Goal: Task Accomplishment & Management: Manage account settings

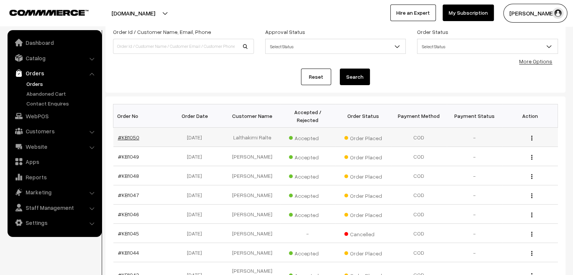
click at [127, 134] on link "#KB1050" at bounding box center [128, 137] width 21 height 6
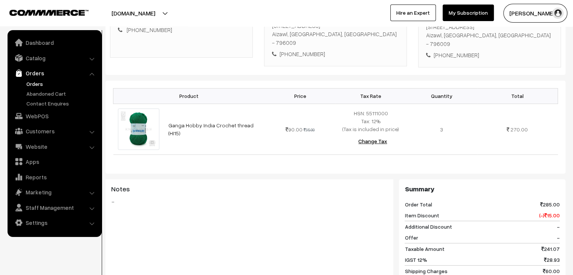
drag, startPoint x: 0, startPoint y: 0, endPoint x: 172, endPoint y: 177, distance: 246.8
drag, startPoint x: 172, startPoint y: 177, endPoint x: 166, endPoint y: 194, distance: 17.0
click at [166, 197] on blockquote "-" at bounding box center [249, 201] width 276 height 9
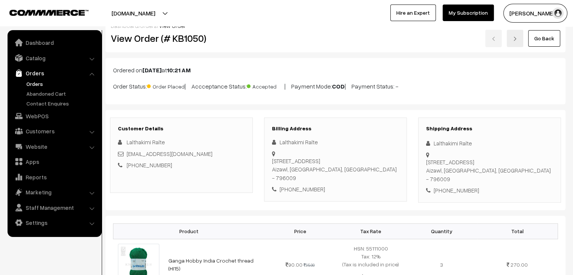
scroll to position [12, 0]
click at [23, 83] on ul "Orders" at bounding box center [54, 93] width 90 height 27
click at [28, 80] on link "Orders" at bounding box center [61, 84] width 75 height 8
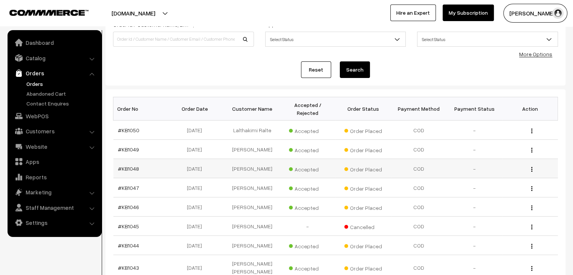
scroll to position [57, 0]
click at [131, 146] on link "#KB1049" at bounding box center [128, 149] width 21 height 6
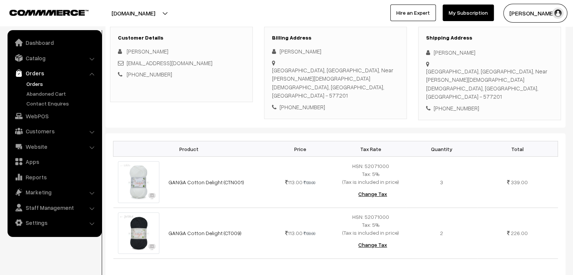
scroll to position [102, 0]
click at [32, 83] on link "Orders" at bounding box center [61, 84] width 75 height 8
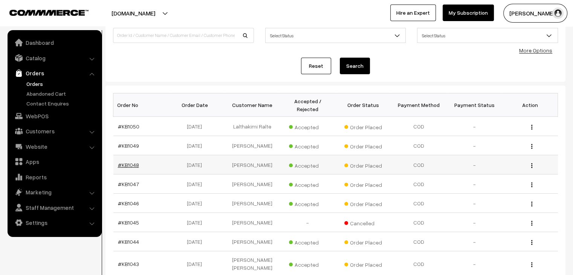
click at [134, 162] on link "#KB1048" at bounding box center [128, 165] width 21 height 6
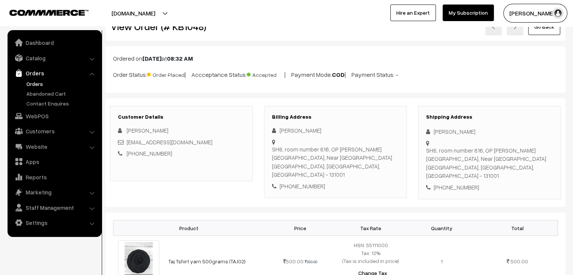
scroll to position [23, 0]
click at [39, 85] on link "Orders" at bounding box center [61, 84] width 75 height 8
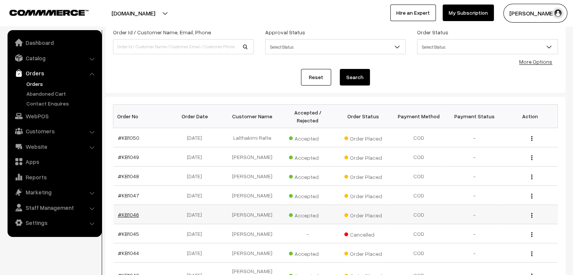
click at [125, 211] on link "#KB1046" at bounding box center [128, 214] width 21 height 6
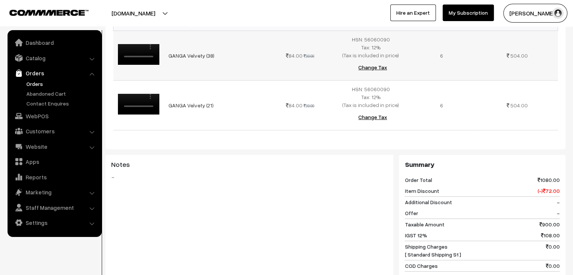
scroll to position [221, 0]
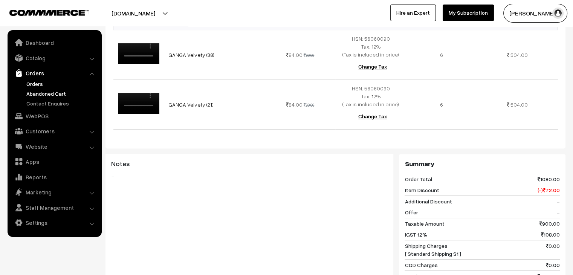
click at [34, 94] on link "Abandoned Cart" at bounding box center [61, 94] width 75 height 8
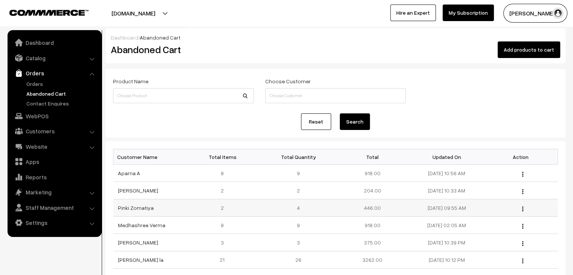
scroll to position [17, 0]
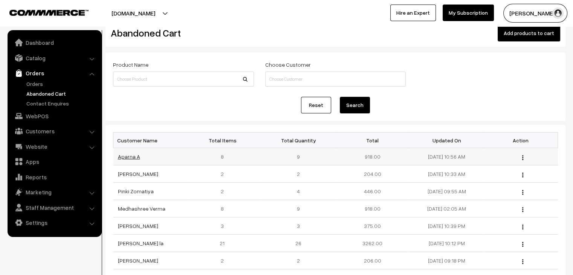
click at [133, 155] on link "Aparna A" at bounding box center [129, 156] width 22 height 6
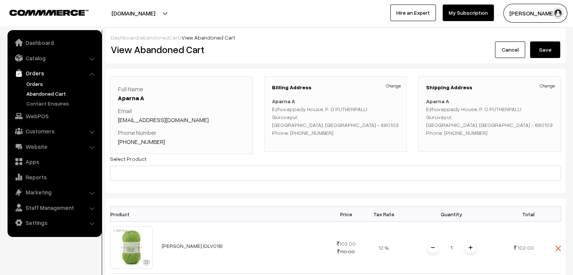
click at [26, 82] on link "Orders" at bounding box center [61, 84] width 75 height 8
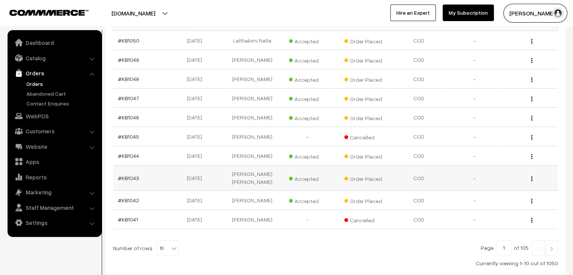
scroll to position [180, 0]
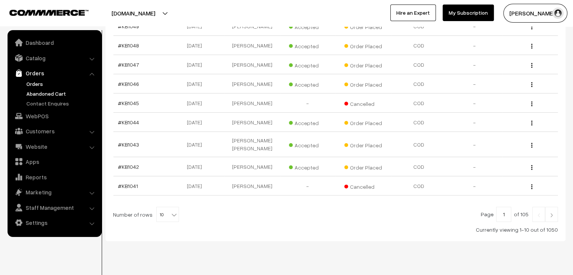
click at [57, 94] on link "Abandoned Cart" at bounding box center [61, 94] width 75 height 8
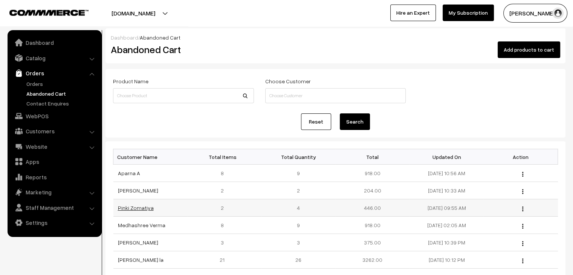
click at [140, 207] on link "Pinki Zomatiya" at bounding box center [136, 207] width 36 height 6
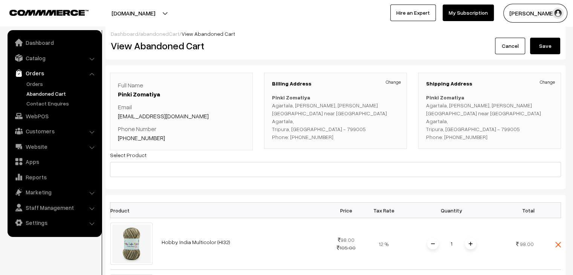
scroll to position [3, 0]
click at [44, 82] on link "Orders" at bounding box center [61, 84] width 75 height 8
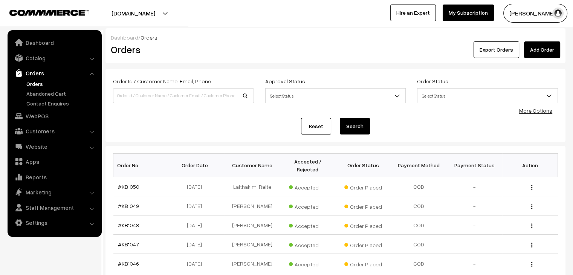
click at [38, 85] on link "Orders" at bounding box center [61, 84] width 75 height 8
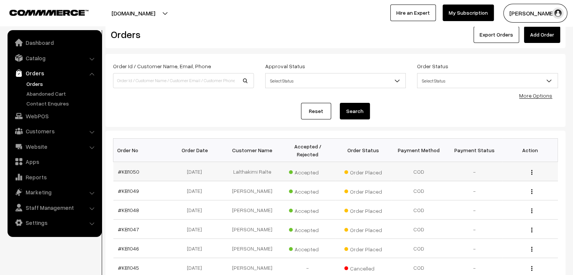
scroll to position [14, 0]
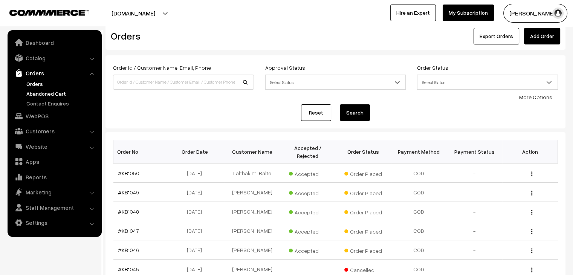
click at [46, 95] on link "Abandoned Cart" at bounding box center [61, 94] width 75 height 8
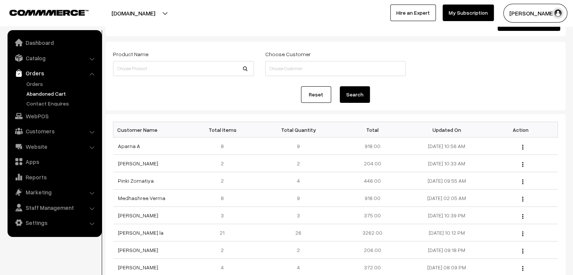
scroll to position [29, 0]
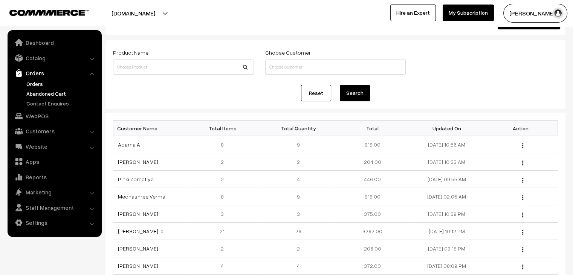
click at [42, 82] on link "Orders" at bounding box center [61, 84] width 75 height 8
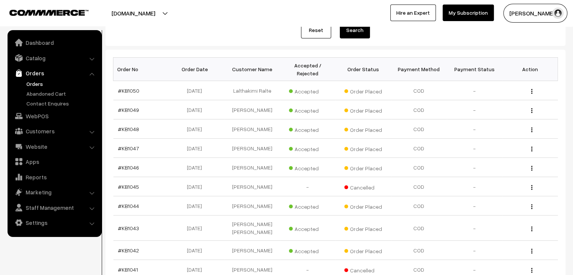
scroll to position [96, 0]
click at [53, 92] on link "Abandoned Cart" at bounding box center [61, 94] width 75 height 8
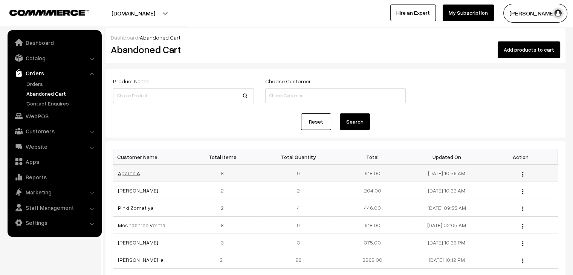
click at [133, 172] on link "Aparna A" at bounding box center [129, 173] width 22 height 6
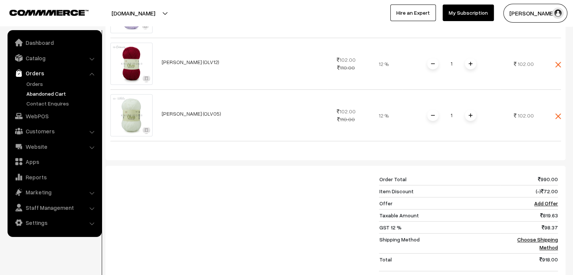
scroll to position [506, 0]
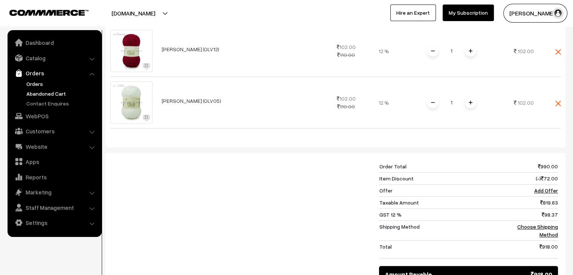
click at [33, 84] on link "Orders" at bounding box center [61, 84] width 75 height 8
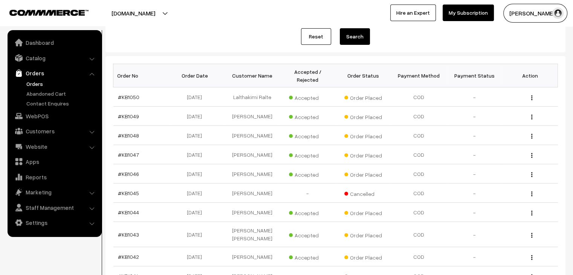
scroll to position [92, 0]
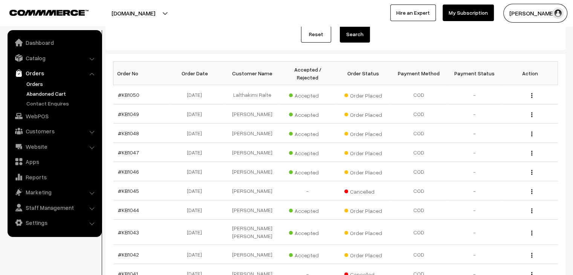
drag, startPoint x: 123, startPoint y: 94, endPoint x: 37, endPoint y: 97, distance: 85.5
click at [37, 97] on link "Abandoned Cart" at bounding box center [61, 94] width 75 height 8
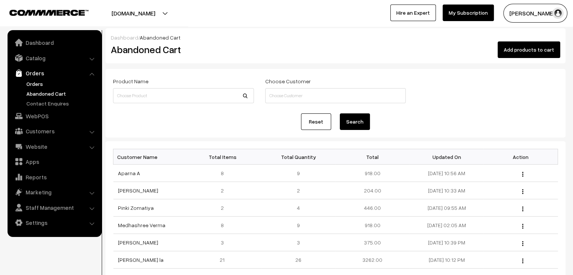
click at [44, 81] on link "Orders" at bounding box center [61, 84] width 75 height 8
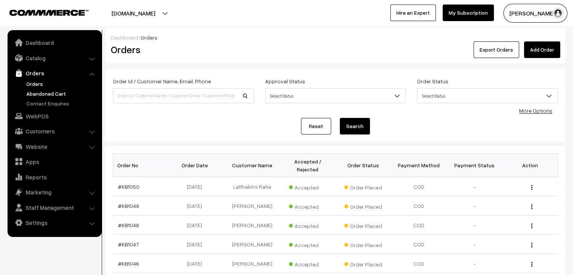
click at [35, 92] on link "Abandoned Cart" at bounding box center [61, 94] width 75 height 8
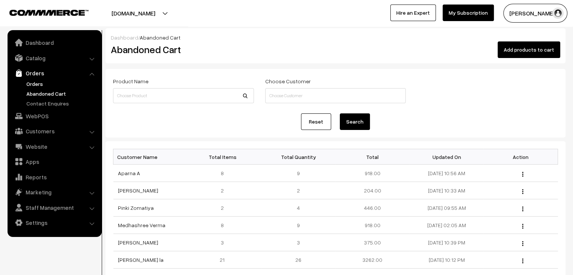
click at [39, 82] on link "Orders" at bounding box center [61, 84] width 75 height 8
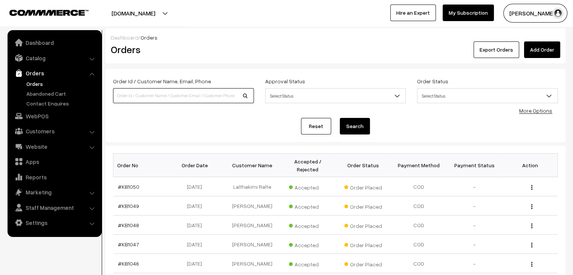
click at [125, 91] on input at bounding box center [183, 95] width 141 height 15
click at [123, 183] on link "#KB1050" at bounding box center [128, 186] width 21 height 6
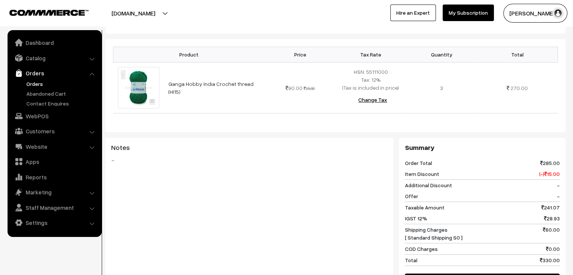
click at [41, 85] on link "Orders" at bounding box center [61, 84] width 75 height 8
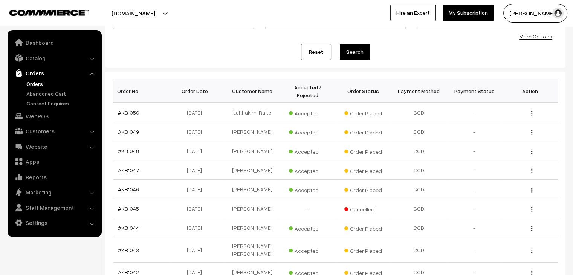
scroll to position [75, 0]
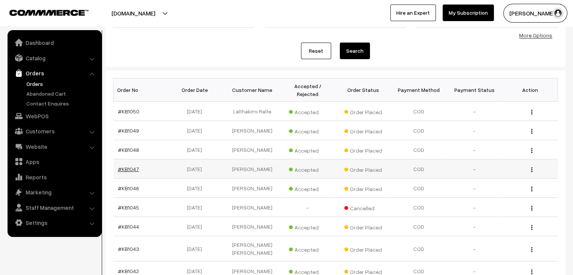
click at [122, 166] on link "#KB1047" at bounding box center [128, 169] width 21 height 6
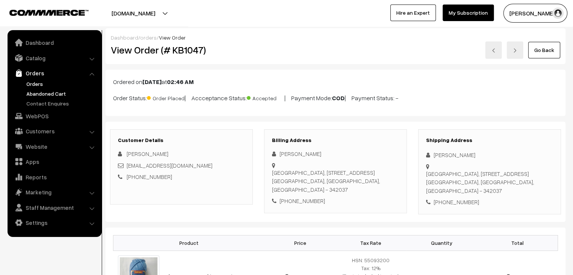
click at [48, 94] on link "Abandoned Cart" at bounding box center [61, 94] width 75 height 8
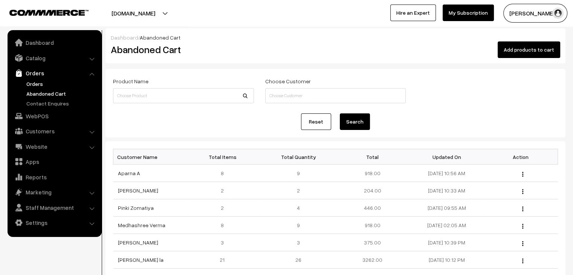
click at [34, 85] on link "Orders" at bounding box center [61, 84] width 75 height 8
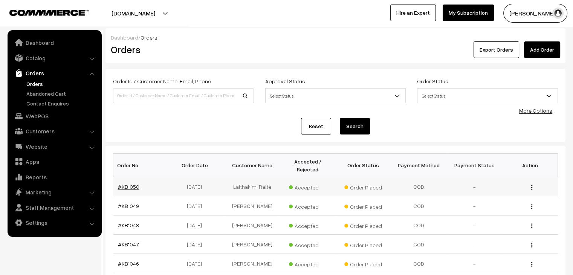
click at [127, 183] on link "#KB1050" at bounding box center [128, 186] width 21 height 6
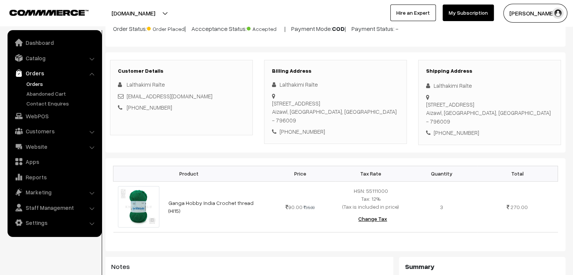
scroll to position [75, 0]
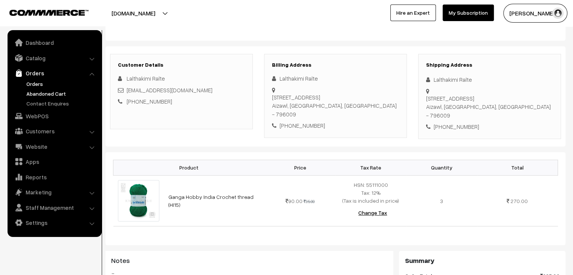
click at [53, 94] on link "Abandoned Cart" at bounding box center [61, 94] width 75 height 8
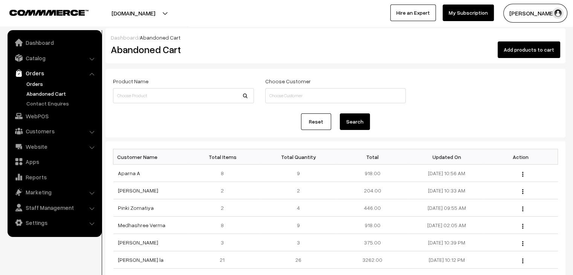
click at [36, 81] on link "Orders" at bounding box center [61, 84] width 75 height 8
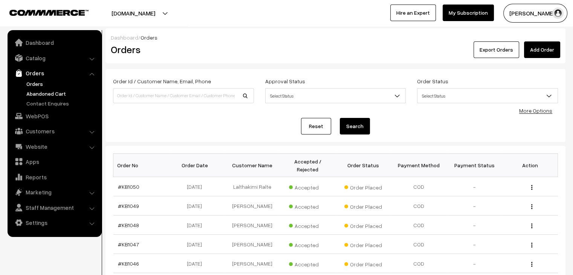
click at [37, 97] on link "Abandoned Cart" at bounding box center [61, 94] width 75 height 8
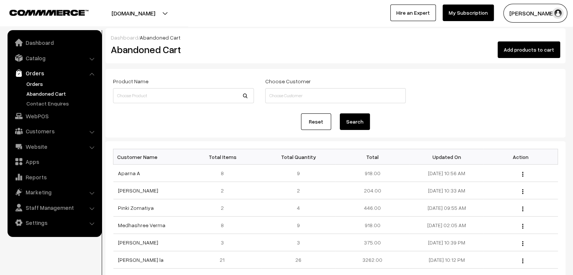
click at [36, 84] on link "Orders" at bounding box center [61, 84] width 75 height 8
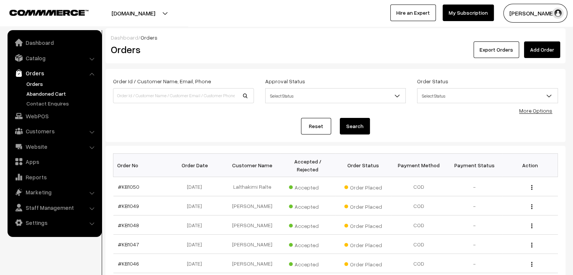
click at [43, 95] on link "Abandoned Cart" at bounding box center [61, 94] width 75 height 8
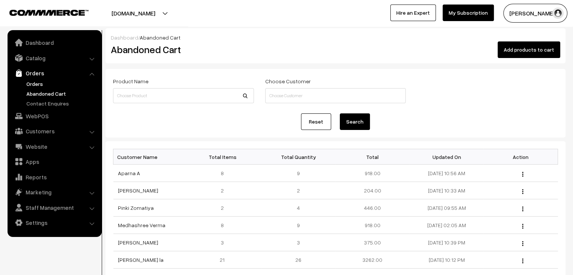
click at [37, 83] on link "Orders" at bounding box center [61, 84] width 75 height 8
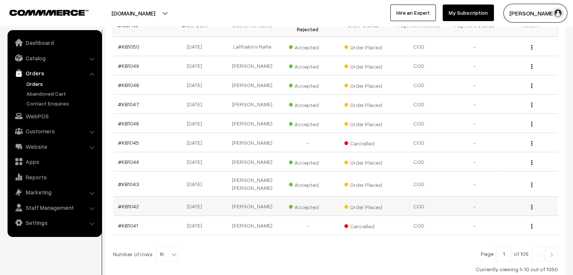
scroll to position [151, 0]
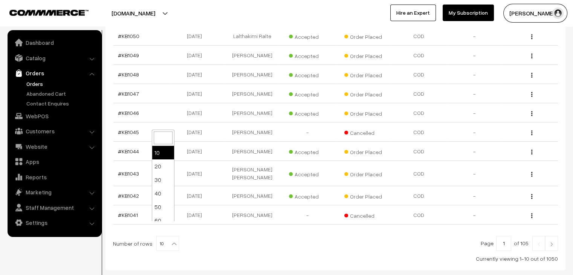
click at [164, 236] on span "10" at bounding box center [168, 243] width 22 height 15
select select "100"
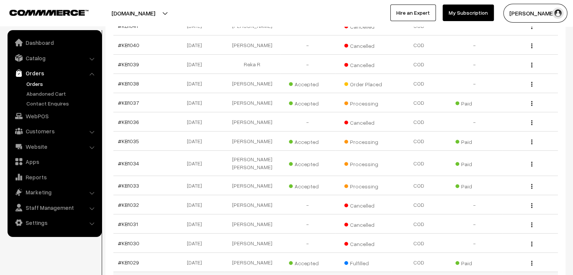
scroll to position [339, 0]
click at [62, 90] on link "Abandoned Cart" at bounding box center [61, 94] width 75 height 8
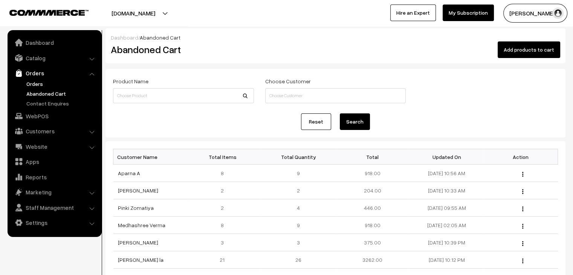
click at [44, 82] on link "Orders" at bounding box center [61, 84] width 75 height 8
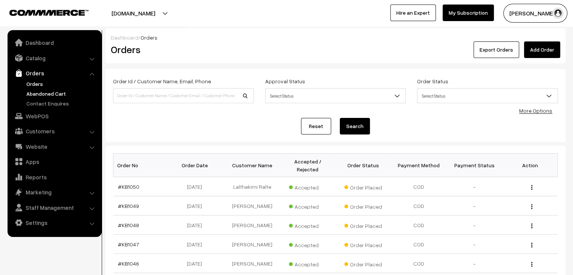
click at [37, 93] on link "Abandoned Cart" at bounding box center [61, 94] width 75 height 8
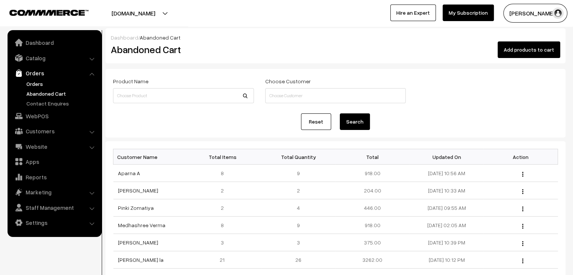
click at [27, 83] on link "Orders" at bounding box center [61, 84] width 75 height 8
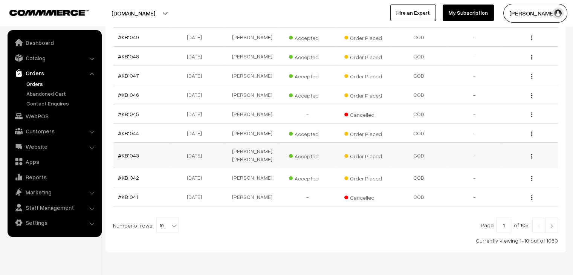
scroll to position [180, 0]
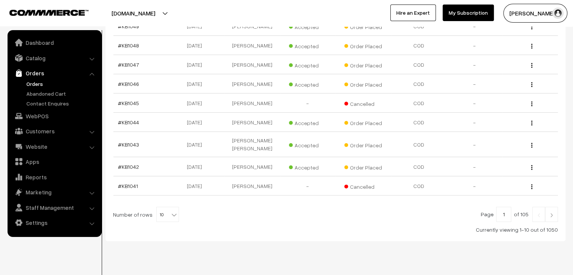
click at [165, 207] on span "10" at bounding box center [168, 214] width 22 height 15
select select "100"
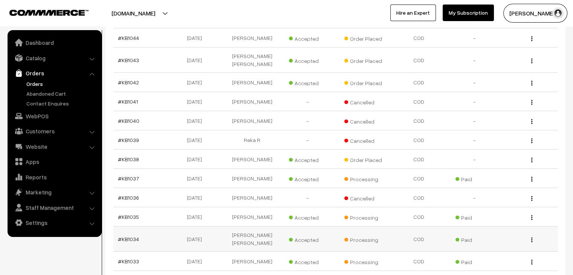
scroll to position [264, 0]
click at [125, 156] on link "#KB1038" at bounding box center [128, 159] width 21 height 6
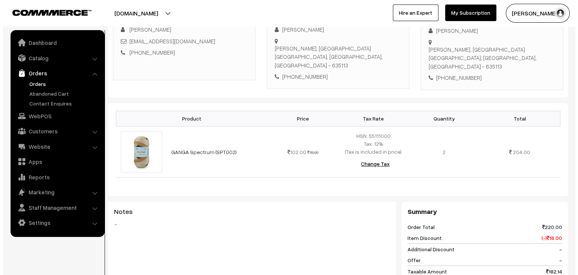
scroll to position [264, 0]
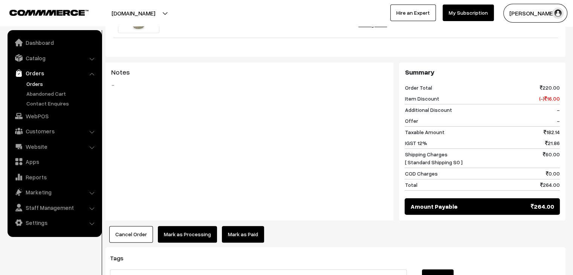
click at [131, 227] on button "Cancel Order" at bounding box center [131, 234] width 44 height 17
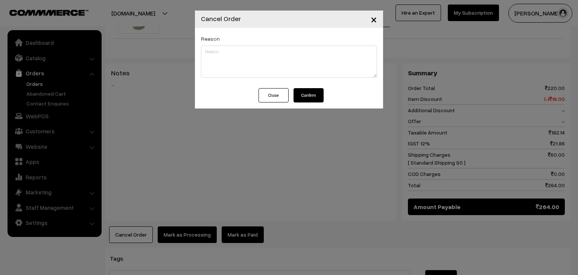
click at [313, 95] on button "Confirm" at bounding box center [309, 95] width 30 height 14
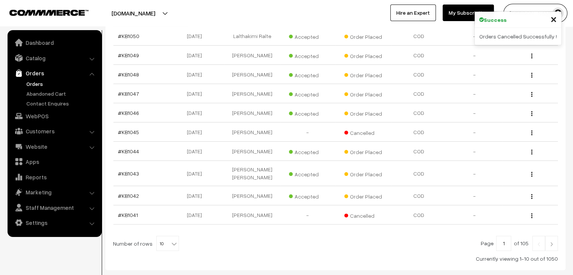
click at [174, 236] on span "10" at bounding box center [167, 243] width 23 height 15
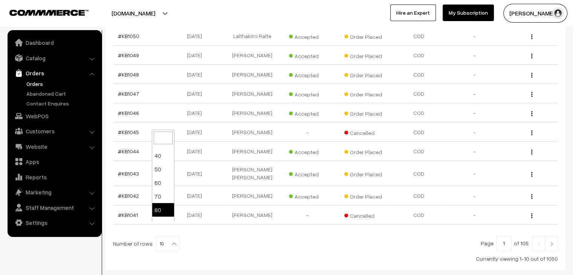
select select "80"
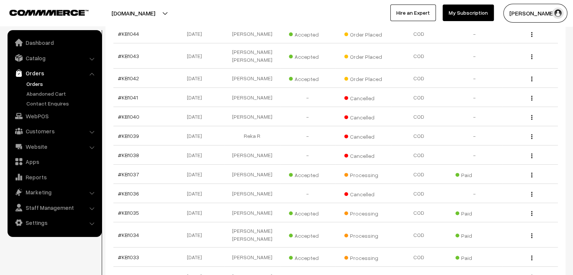
scroll to position [151, 0]
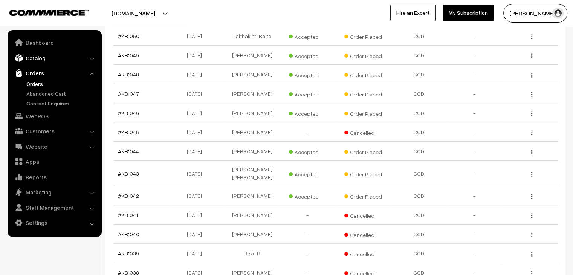
click at [39, 56] on link "Catalog" at bounding box center [54, 58] width 90 height 14
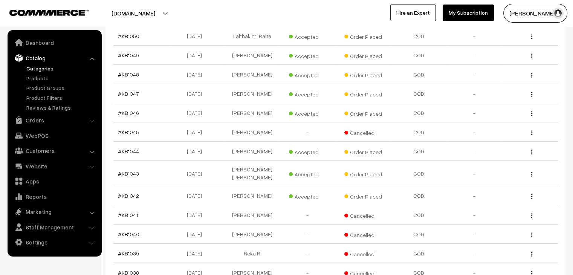
click at [44, 70] on link "Categories" at bounding box center [61, 68] width 75 height 8
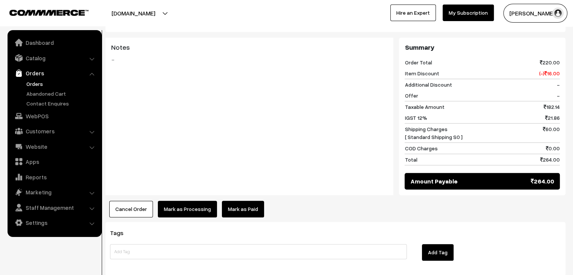
scroll to position [300, 0]
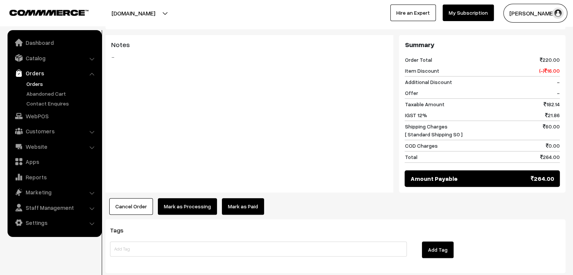
click at [135, 198] on button "Cancel Order" at bounding box center [131, 206] width 44 height 17
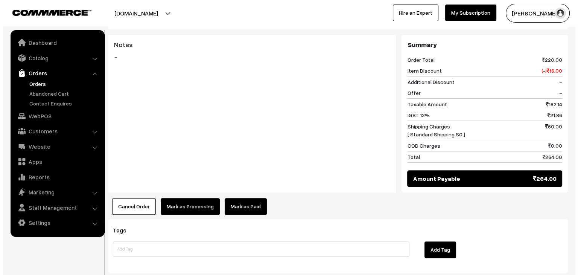
scroll to position [291, 0]
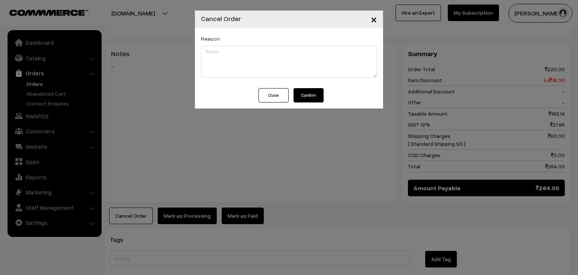
click at [318, 98] on button "Confirm" at bounding box center [309, 95] width 30 height 14
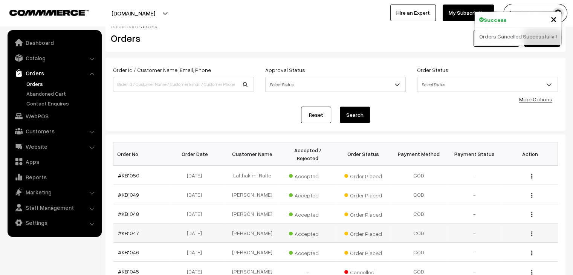
scroll to position [113, 0]
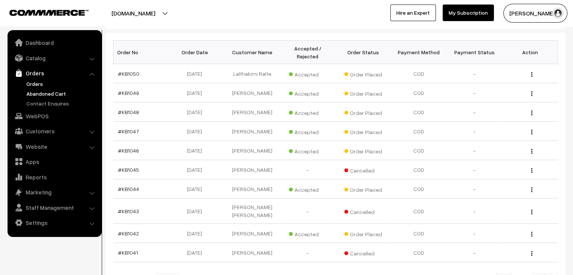
click at [51, 91] on link "Abandoned Cart" at bounding box center [61, 94] width 75 height 8
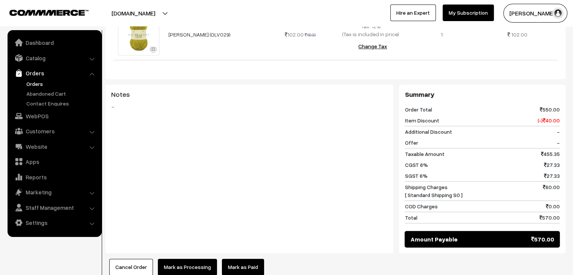
scroll to position [452, 0]
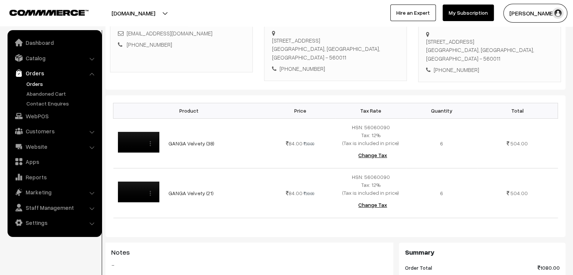
scroll to position [37, 0]
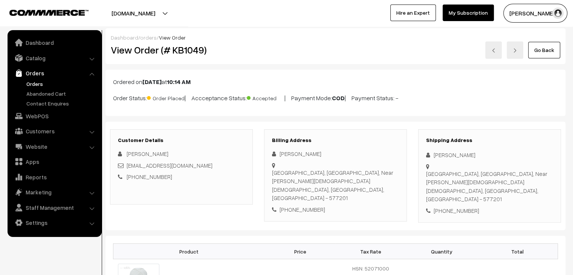
click at [30, 82] on link "Orders" at bounding box center [61, 84] width 75 height 8
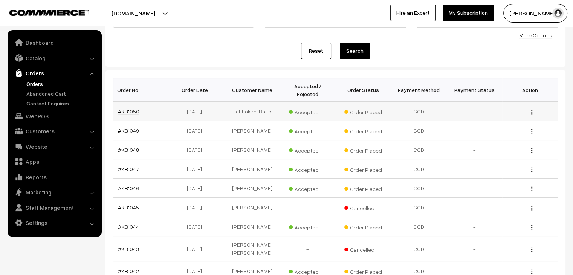
click at [131, 108] on link "#KB1050" at bounding box center [128, 111] width 21 height 6
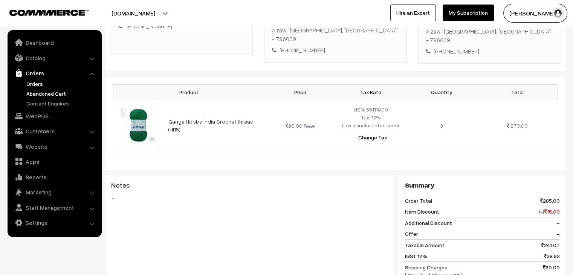
click at [55, 93] on link "Abandoned Cart" at bounding box center [61, 94] width 75 height 8
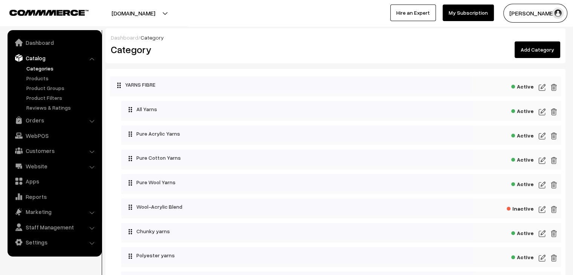
click at [554, 185] on img at bounding box center [553, 184] width 7 height 9
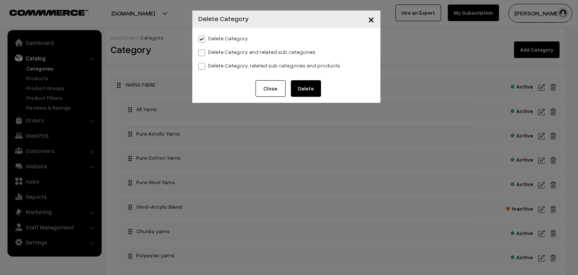
click at [300, 91] on button "Delete" at bounding box center [306, 88] width 30 height 17
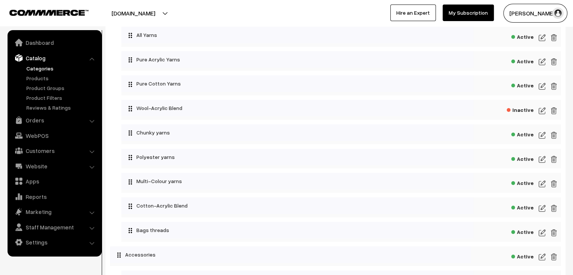
scroll to position [75, 0]
click at [40, 79] on link "Products" at bounding box center [61, 78] width 75 height 8
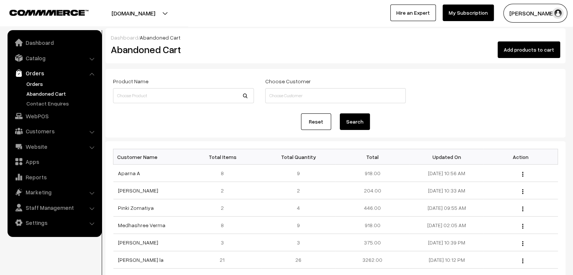
click at [32, 85] on link "Orders" at bounding box center [61, 84] width 75 height 8
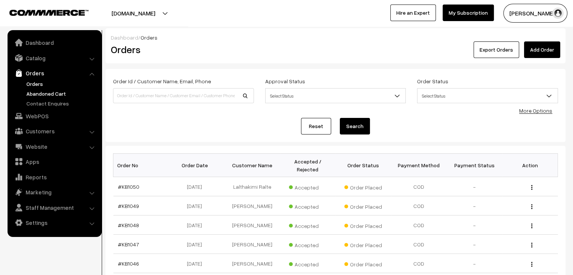
click at [62, 92] on link "Abandoned Cart" at bounding box center [61, 94] width 75 height 8
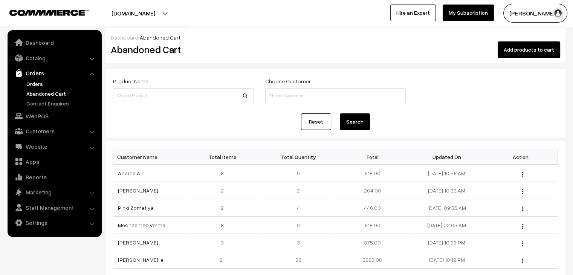
click at [31, 80] on link "Orders" at bounding box center [61, 84] width 75 height 8
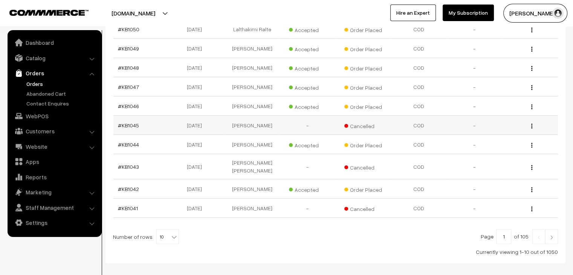
scroll to position [180, 0]
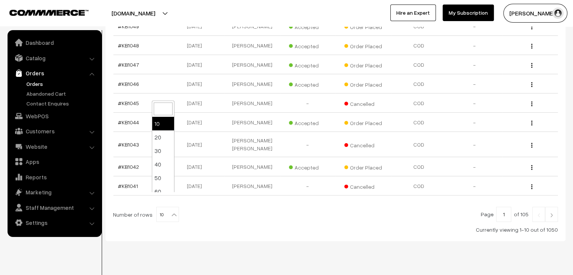
click at [165, 207] on span "10" at bounding box center [168, 214] width 22 height 15
select select "100"
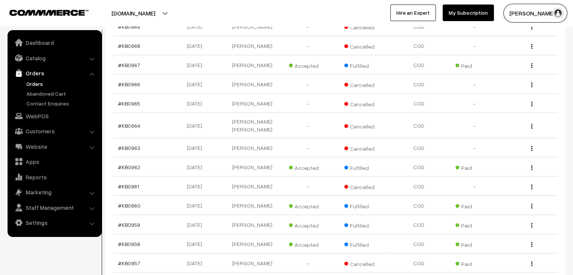
scroll to position [1850, 0]
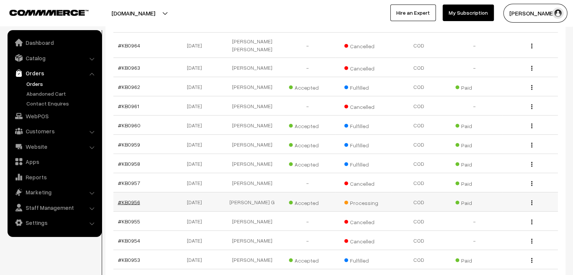
click at [135, 199] on link "#KB0956" at bounding box center [129, 202] width 22 height 6
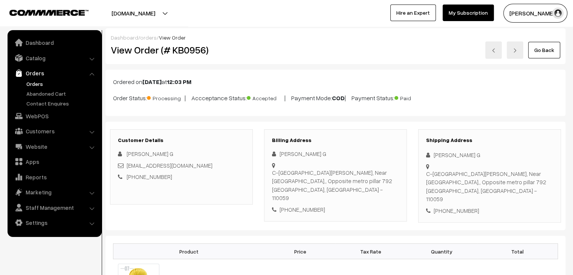
click at [146, 39] on link "orders" at bounding box center [148, 37] width 17 height 6
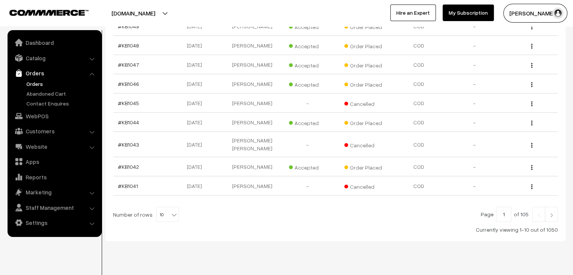
click at [170, 211] on b at bounding box center [174, 215] width 8 height 8
select select "100"
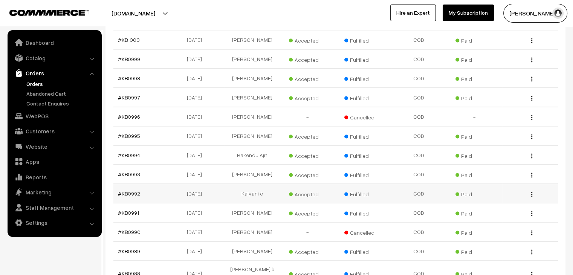
scroll to position [1134, 0]
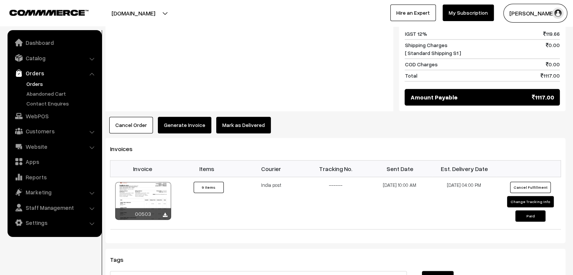
scroll to position [904, 0]
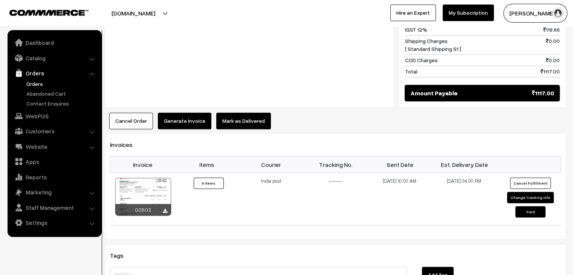
click at [255, 113] on button "Mark as Delivered" at bounding box center [243, 121] width 55 height 17
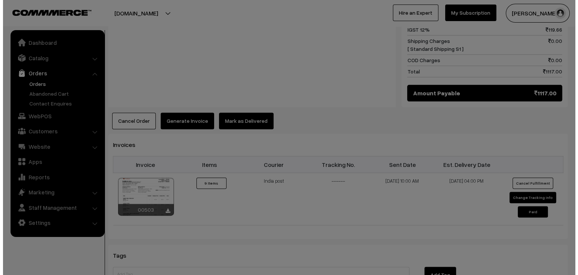
scroll to position [911, 0]
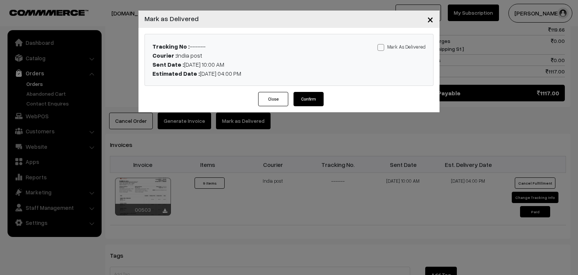
click at [381, 47] on span at bounding box center [381, 47] width 7 height 7
click at [381, 47] on input "Mark As Delivered" at bounding box center [380, 46] width 5 height 5
checkbox input "true"
click at [316, 93] on button "Confirm" at bounding box center [309, 99] width 30 height 14
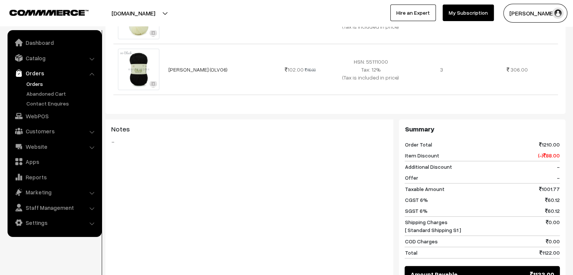
scroll to position [600, 0]
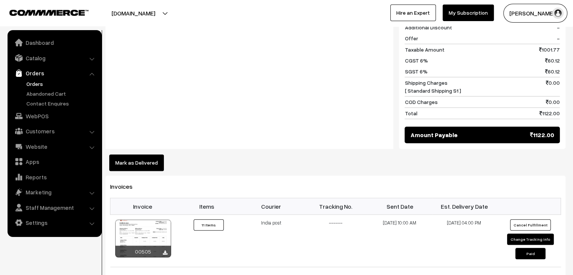
click at [145, 154] on button "Mark as Delivered" at bounding box center [136, 162] width 55 height 17
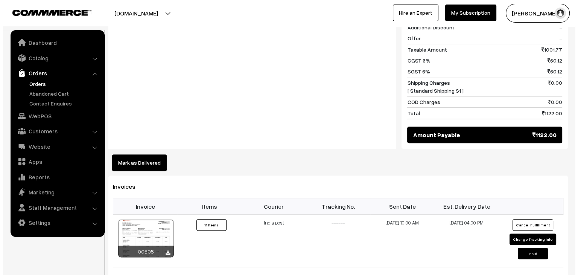
scroll to position [604, 0]
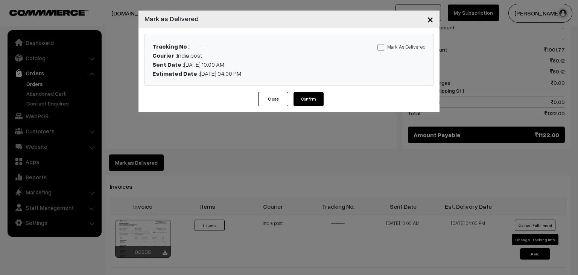
click at [399, 43] on label "Mark As Delivered" at bounding box center [402, 47] width 48 height 8
click at [383, 44] on input "Mark As Delivered" at bounding box center [380, 46] width 5 height 5
checkbox input "true"
click at [299, 98] on button "Confirm" at bounding box center [309, 99] width 30 height 14
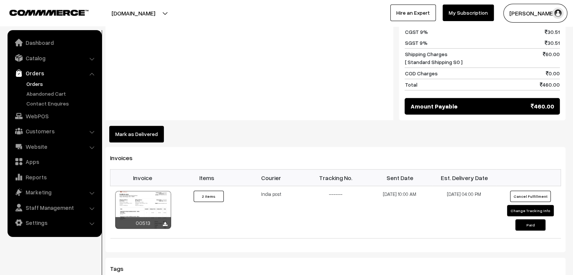
click at [158, 126] on button "Mark as Delivered" at bounding box center [136, 134] width 55 height 17
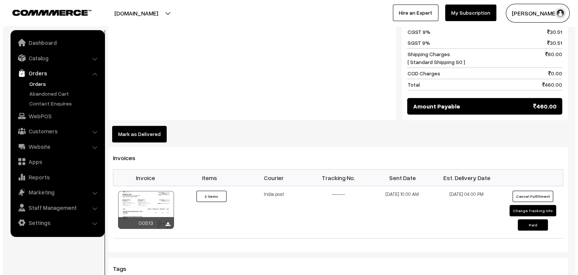
scroll to position [415, 0]
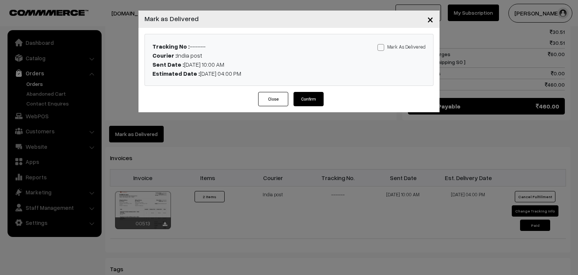
click at [415, 47] on label "Mark As Delivered" at bounding box center [402, 47] width 48 height 8
click at [383, 47] on input "Mark As Delivered" at bounding box center [380, 46] width 5 height 5
checkbox input "true"
click at [296, 98] on button "Confirm" at bounding box center [309, 99] width 30 height 14
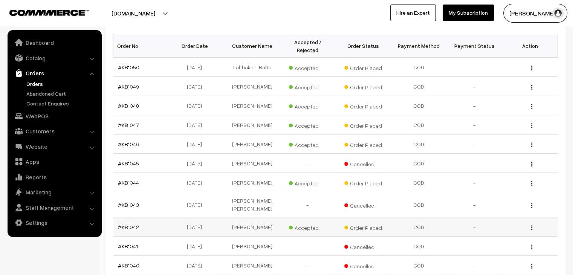
scroll to position [118, 0]
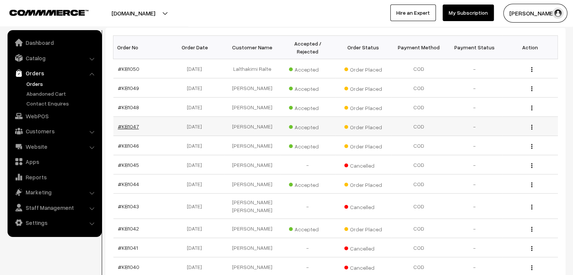
click at [133, 123] on link "#KB1047" at bounding box center [128, 126] width 21 height 6
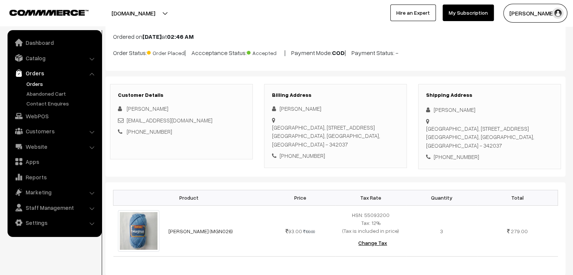
scroll to position [38, 0]
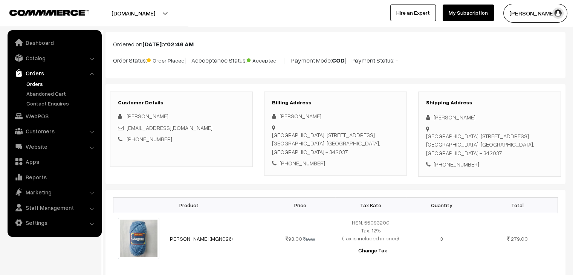
click at [38, 84] on link "Orders" at bounding box center [61, 84] width 75 height 8
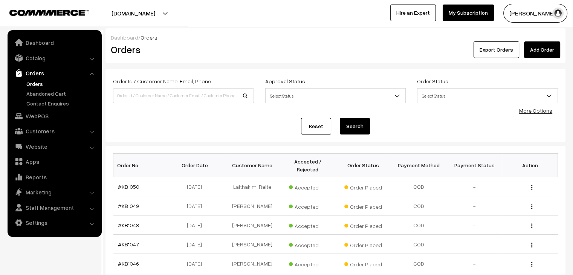
scroll to position [38, 0]
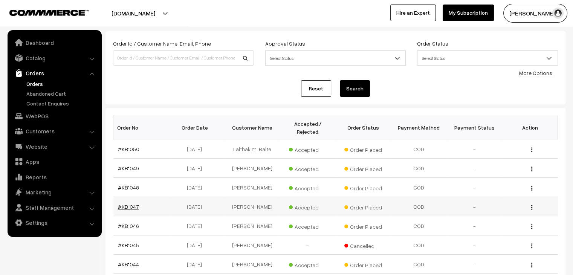
click at [124, 203] on link "#KB1047" at bounding box center [128, 206] width 21 height 6
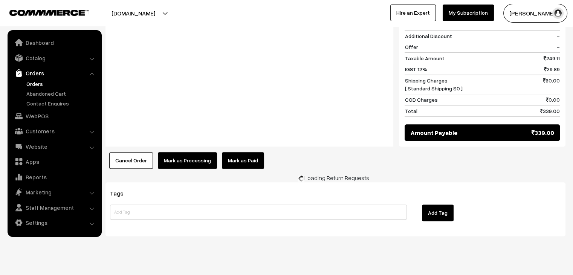
scroll to position [336, 0]
drag, startPoint x: 229, startPoint y: 146, endPoint x: 232, endPoint y: 156, distance: 9.9
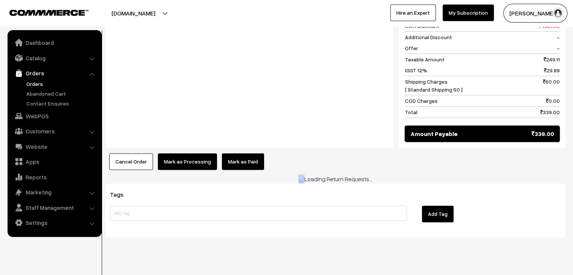
click at [232, 155] on div "Product Price Tax Rate Quantity Total Vardhman Magnus (MGN026) 93.00 100.00" at bounding box center [335, 30] width 460 height 279
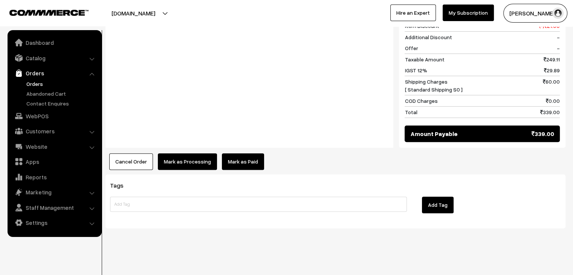
click at [232, 157] on link "Mark as Paid" at bounding box center [243, 161] width 42 height 17
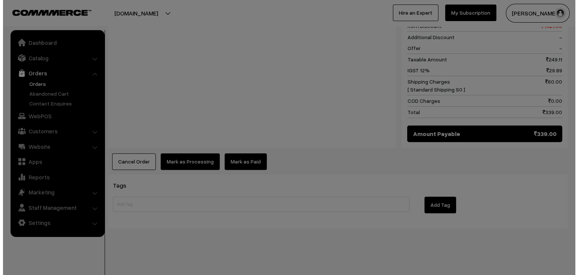
scroll to position [337, 0]
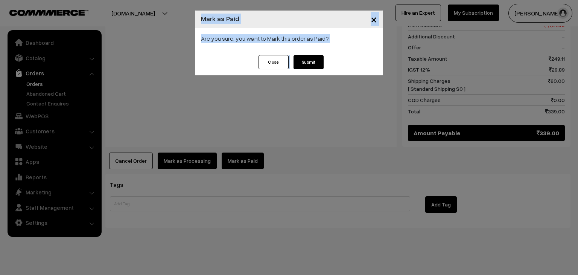
click at [307, 63] on button "Submit" at bounding box center [309, 62] width 30 height 14
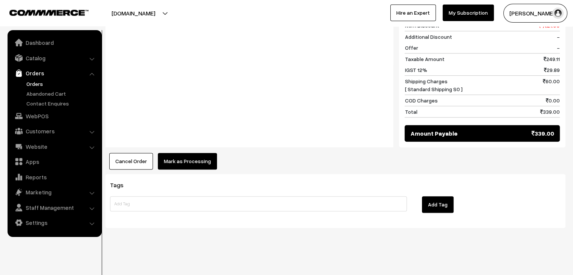
click at [191, 161] on button "Mark as Processing" at bounding box center [187, 161] width 59 height 17
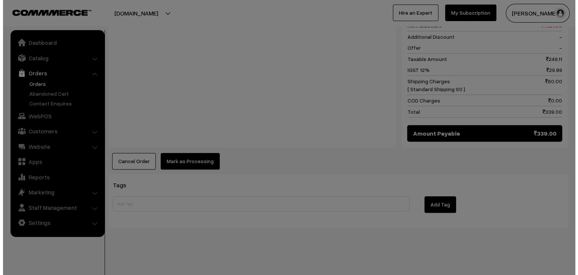
scroll to position [337, 0]
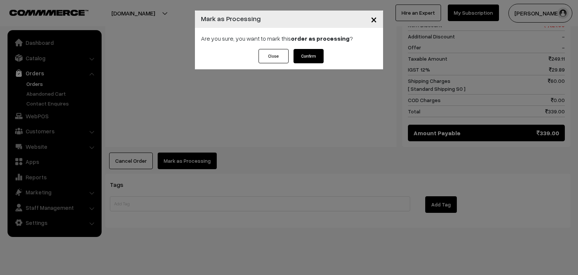
click at [299, 58] on button "Confirm" at bounding box center [309, 56] width 30 height 14
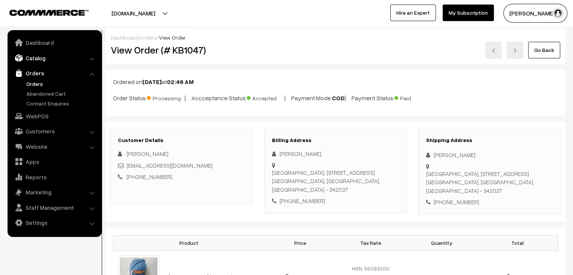
click at [42, 56] on link "Catalog" at bounding box center [54, 58] width 90 height 14
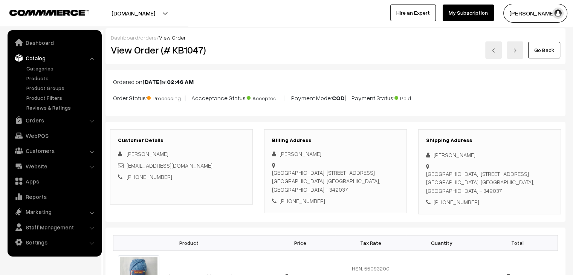
click at [36, 82] on ul "Categories" at bounding box center [54, 87] width 90 height 47
click at [36, 78] on link "Products" at bounding box center [61, 78] width 75 height 8
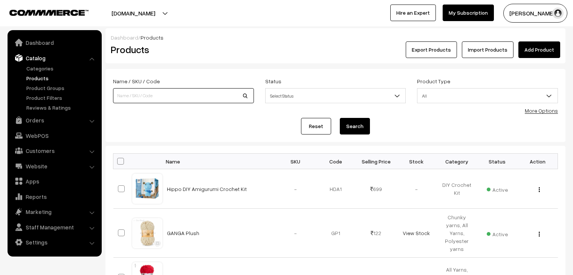
click at [189, 98] on input at bounding box center [183, 95] width 141 height 15
type input "velvety"
click at [340, 118] on button "Search" at bounding box center [355, 126] width 30 height 17
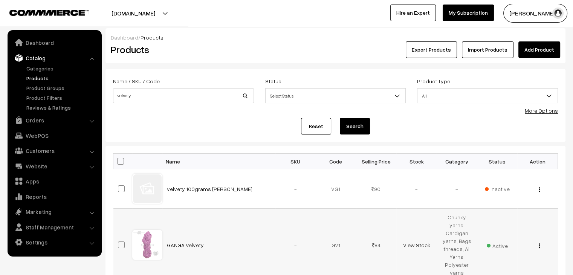
click at [539, 243] on img "button" at bounding box center [538, 245] width 1 height 5
click at [505, 265] on link "Edit" at bounding box center [505, 273] width 64 height 17
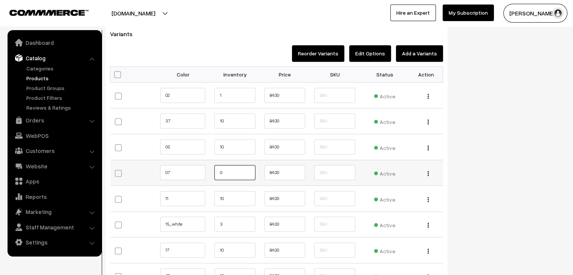
click at [218, 170] on input "0" at bounding box center [234, 172] width 41 height 15
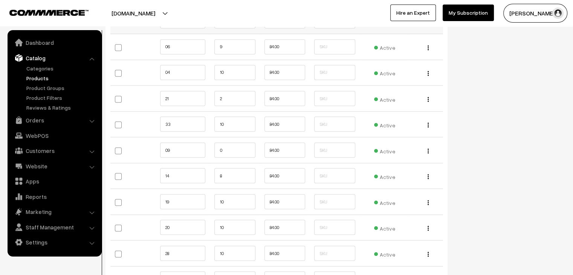
scroll to position [1355, 0]
type input "10"
click at [219, 146] on input "0" at bounding box center [234, 149] width 41 height 15
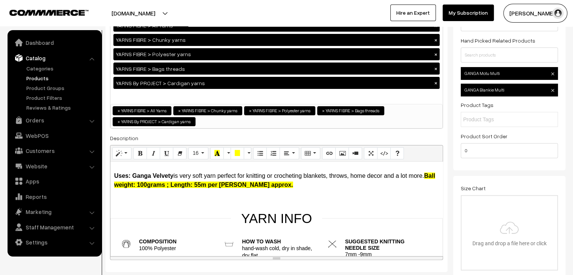
scroll to position [0, 0]
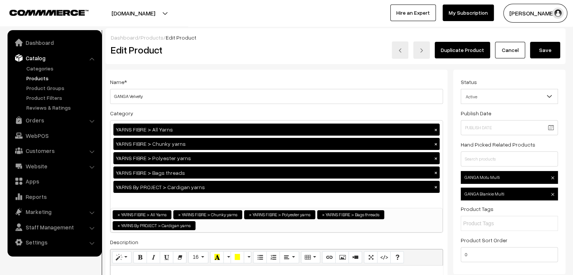
type input "10"
click at [544, 52] on button "Save" at bounding box center [545, 50] width 30 height 17
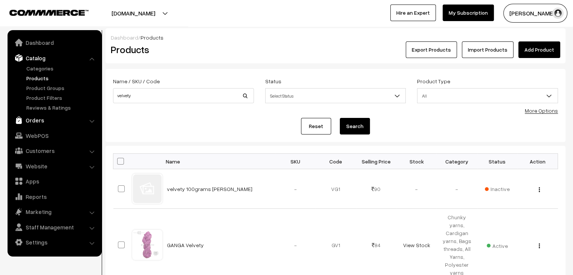
click at [45, 119] on link "Orders" at bounding box center [54, 120] width 90 height 14
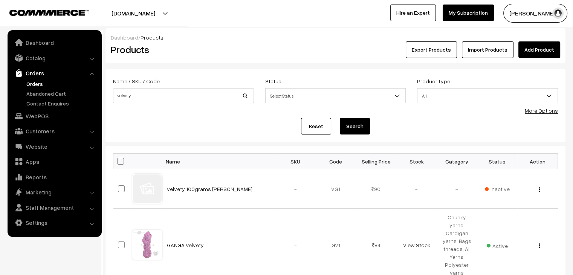
click at [32, 85] on link "Orders" at bounding box center [61, 84] width 75 height 8
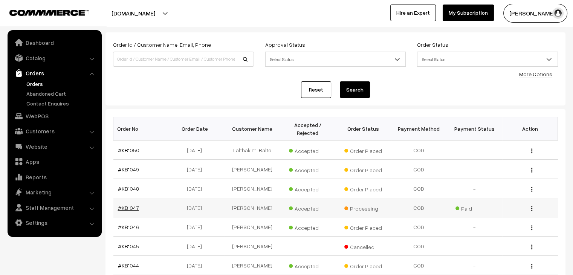
scroll to position [38, 0]
click at [128, 203] on link "#KB1047" at bounding box center [128, 206] width 21 height 6
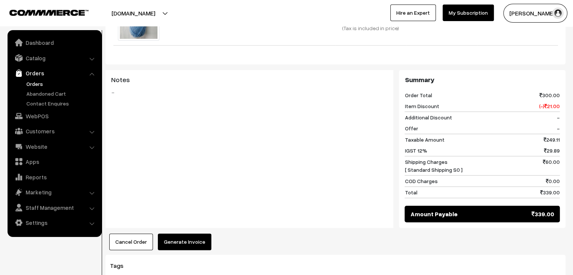
scroll to position [337, 0]
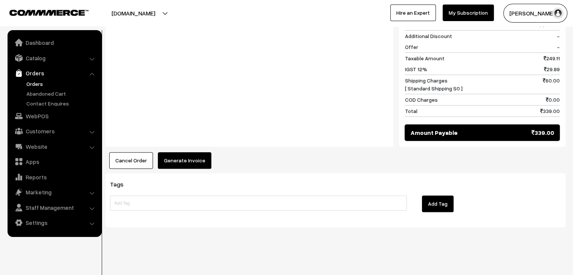
click at [175, 160] on button "Generate Invoice" at bounding box center [184, 160] width 53 height 17
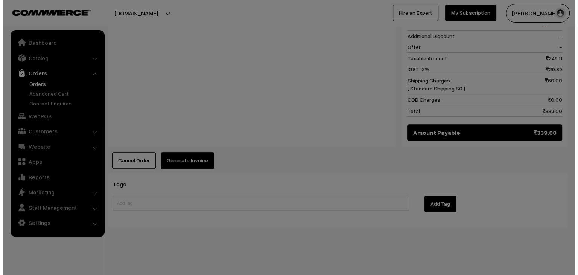
scroll to position [338, 0]
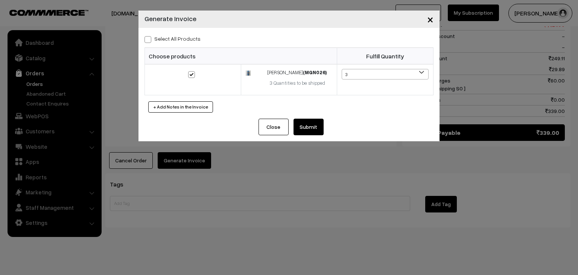
click at [167, 43] on div "Select All Products" at bounding box center [289, 38] width 289 height 9
click at [148, 38] on span at bounding box center [148, 39] width 7 height 7
click at [148, 38] on input "Select All Products" at bounding box center [147, 38] width 5 height 5
checkbox input "true"
click at [307, 130] on button "Submit" at bounding box center [309, 127] width 30 height 17
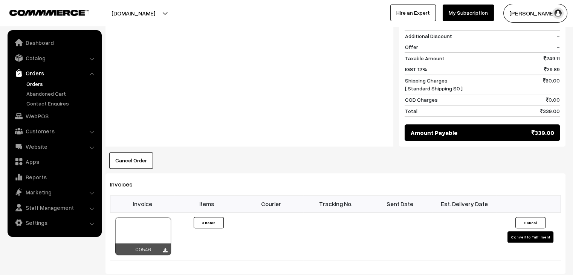
click at [35, 84] on link "Orders" at bounding box center [61, 84] width 75 height 8
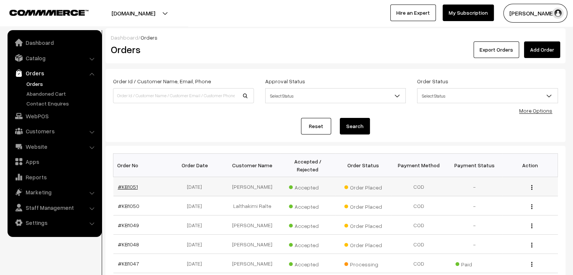
click at [131, 183] on link "#KB1051" at bounding box center [128, 186] width 20 height 6
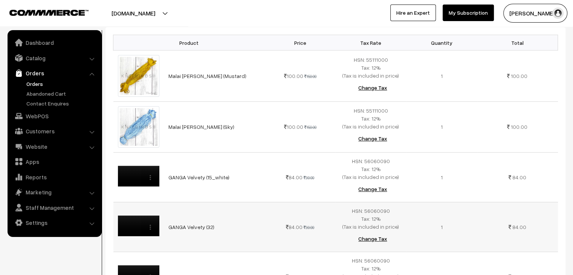
scroll to position [187, 0]
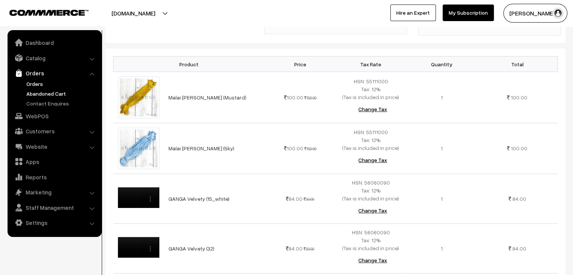
click at [53, 95] on link "Abandoned Cart" at bounding box center [61, 94] width 75 height 8
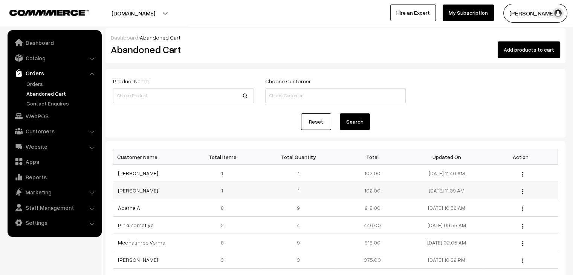
click at [119, 188] on link "[PERSON_NAME]" at bounding box center [138, 190] width 40 height 6
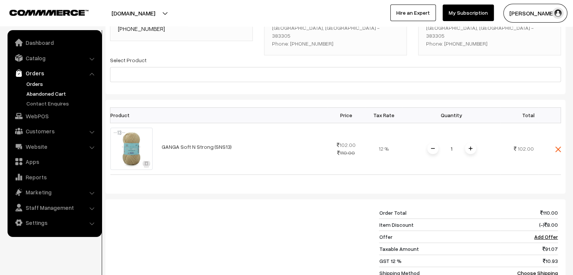
click at [29, 83] on link "Orders" at bounding box center [61, 84] width 75 height 8
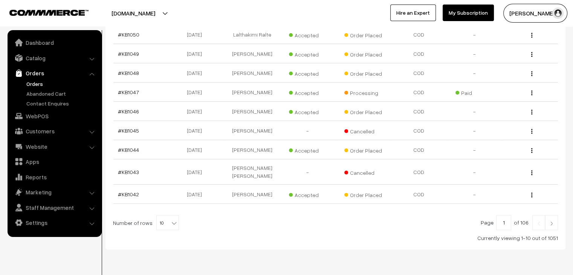
scroll to position [180, 0]
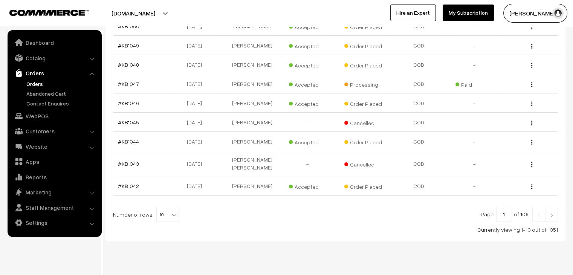
click at [171, 211] on b at bounding box center [174, 215] width 8 height 8
click at [262, 176] on td "[PERSON_NAME]" at bounding box center [252, 185] width 56 height 19
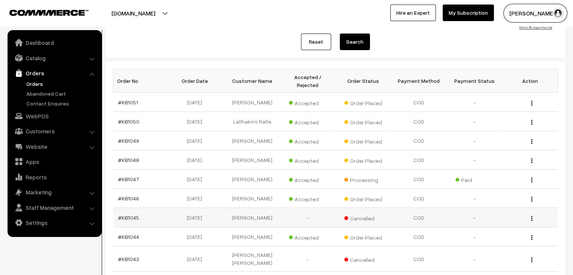
scroll to position [67, 0]
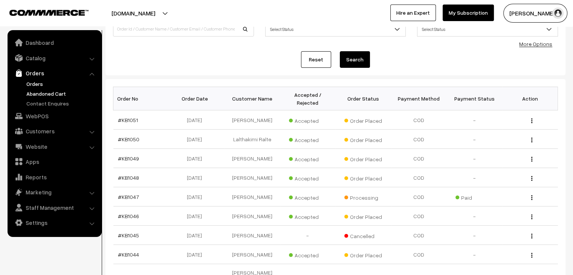
click at [55, 90] on link "Abandoned Cart" at bounding box center [61, 94] width 75 height 8
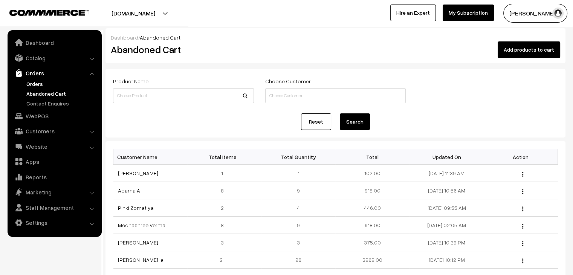
click at [36, 81] on link "Orders" at bounding box center [61, 84] width 75 height 8
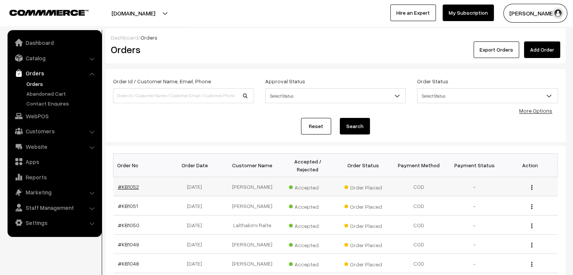
click at [131, 183] on link "#KB1052" at bounding box center [128, 186] width 21 height 6
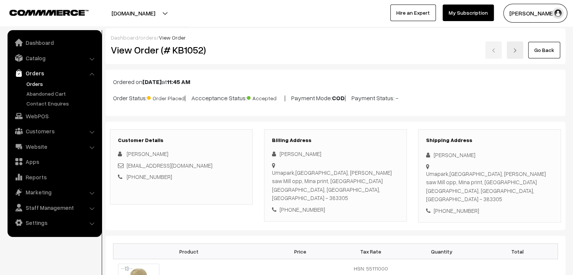
click at [39, 80] on link "Orders" at bounding box center [61, 84] width 75 height 8
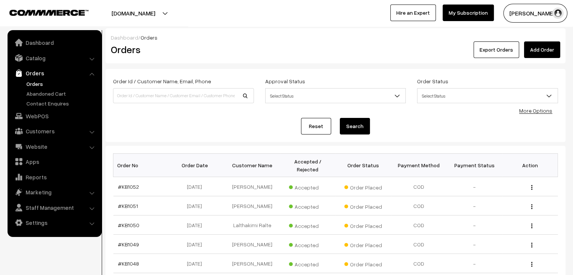
click at [40, 83] on link "Orders" at bounding box center [61, 84] width 75 height 8
click at [130, 183] on link "#KB1052" at bounding box center [128, 186] width 21 height 6
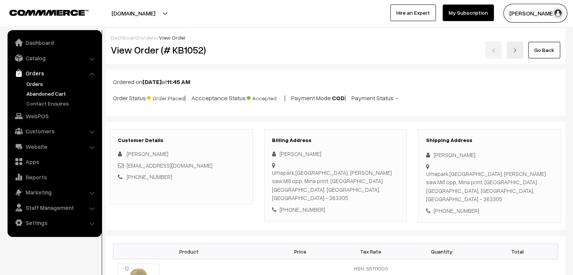
click at [38, 92] on link "Abandoned Cart" at bounding box center [61, 94] width 75 height 8
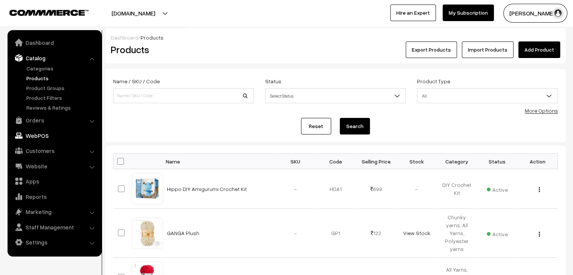
click at [38, 121] on link "Orders" at bounding box center [54, 120] width 90 height 14
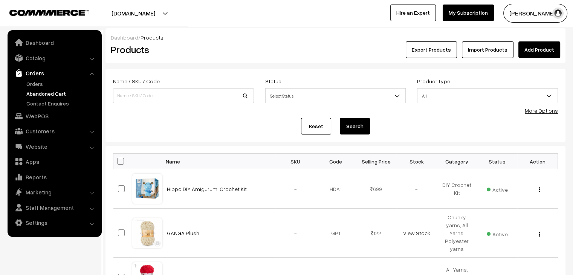
click at [44, 94] on link "Abandoned Cart" at bounding box center [61, 94] width 75 height 8
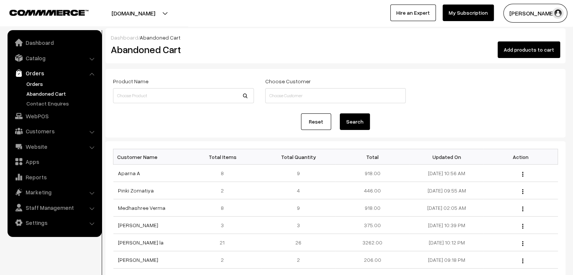
click at [35, 80] on link "Orders" at bounding box center [61, 84] width 75 height 8
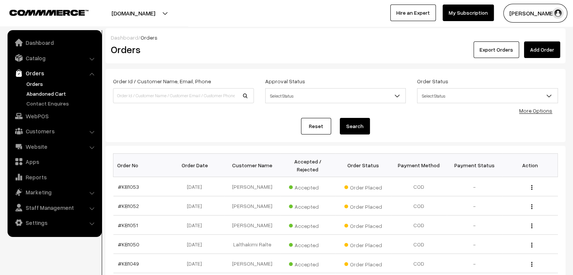
click at [55, 97] on link "Abandoned Cart" at bounding box center [61, 94] width 75 height 8
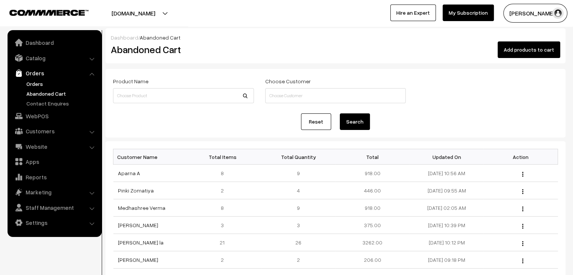
click at [37, 87] on link "Orders" at bounding box center [61, 84] width 75 height 8
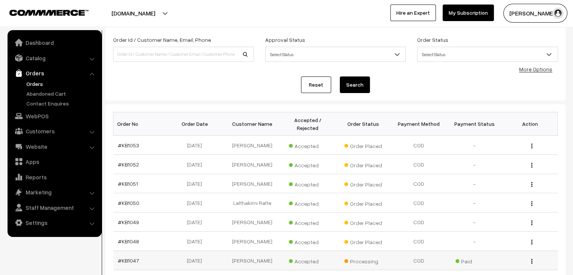
scroll to position [29, 0]
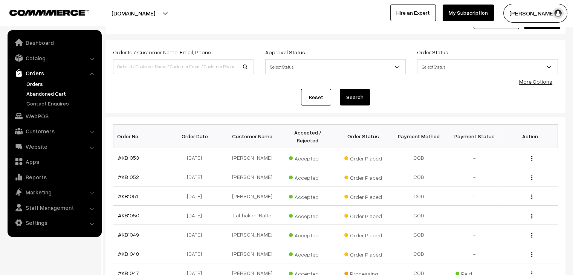
click at [47, 91] on link "Abandoned Cart" at bounding box center [61, 94] width 75 height 8
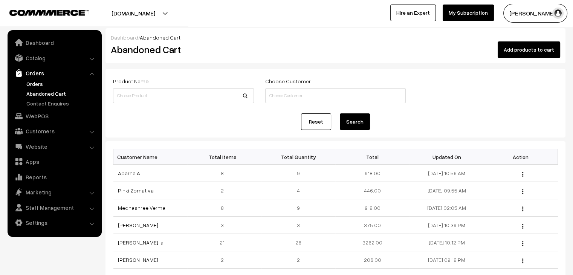
click at [32, 83] on link "Orders" at bounding box center [61, 84] width 75 height 8
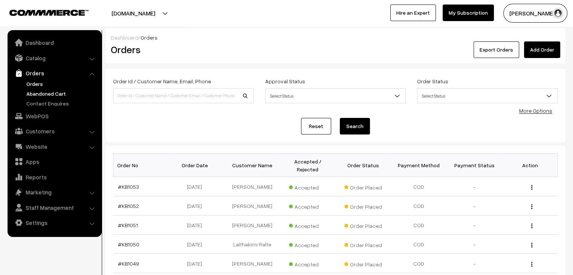
click at [36, 90] on link "Abandoned Cart" at bounding box center [61, 94] width 75 height 8
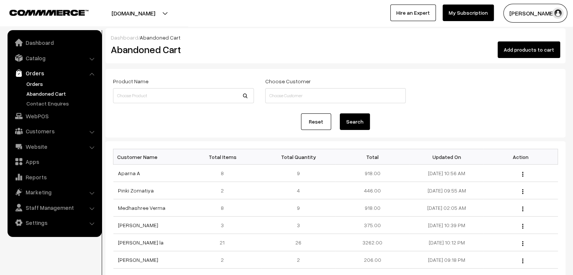
click at [30, 81] on link "Orders" at bounding box center [61, 84] width 75 height 8
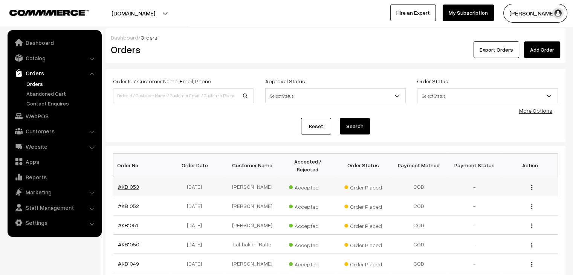
click at [131, 183] on link "#KB1053" at bounding box center [128, 186] width 21 height 6
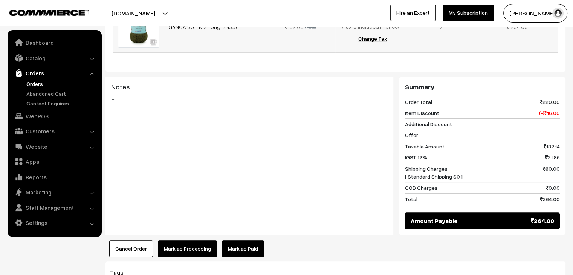
scroll to position [264, 0]
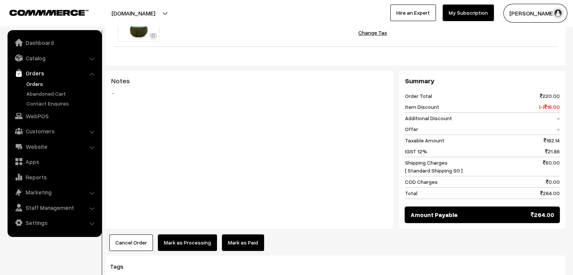
click at [31, 83] on link "Orders" at bounding box center [61, 84] width 75 height 8
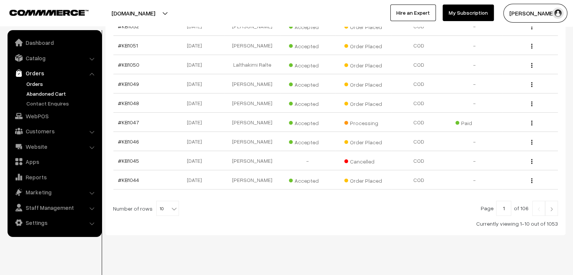
click at [42, 91] on link "Abandoned Cart" at bounding box center [61, 94] width 75 height 8
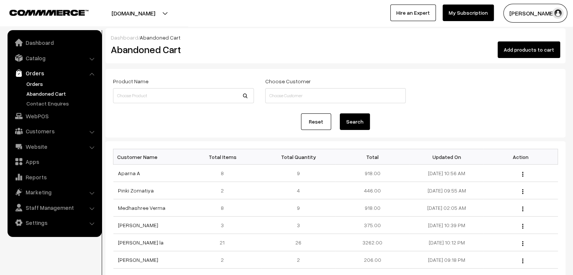
click at [38, 85] on link "Orders" at bounding box center [61, 84] width 75 height 8
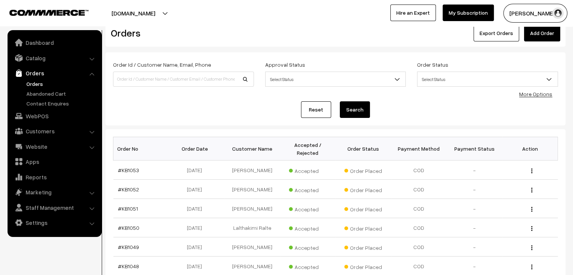
scroll to position [38, 0]
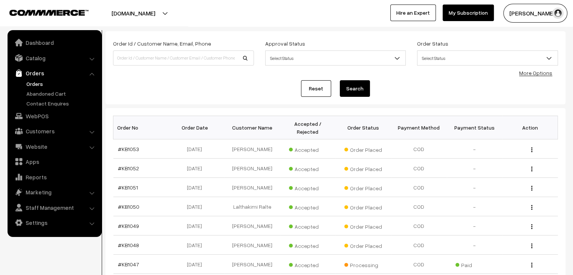
click at [36, 84] on link "Orders" at bounding box center [61, 84] width 75 height 8
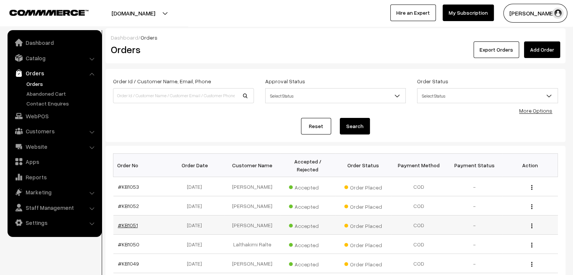
click at [130, 222] on link "#KB1051" at bounding box center [128, 225] width 20 height 6
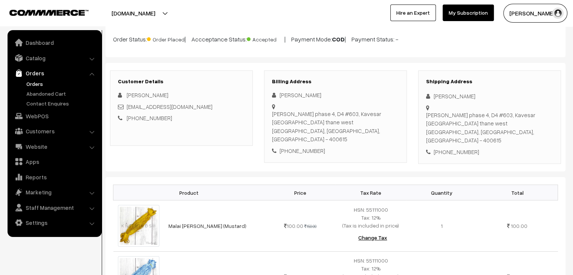
scroll to position [38, 0]
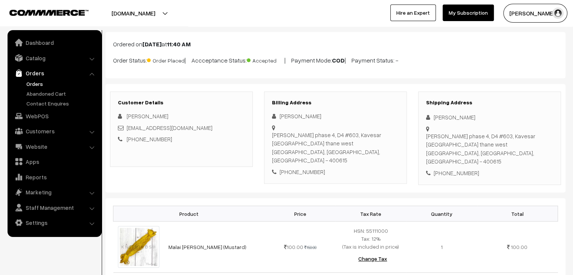
click at [38, 84] on link "Orders" at bounding box center [61, 84] width 75 height 8
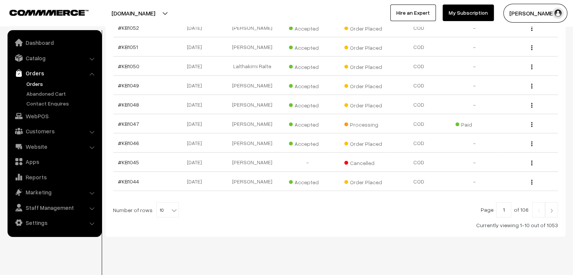
scroll to position [180, 0]
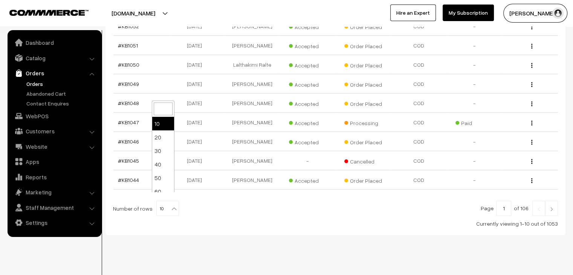
click at [163, 201] on span "10" at bounding box center [168, 208] width 22 height 15
select select "100"
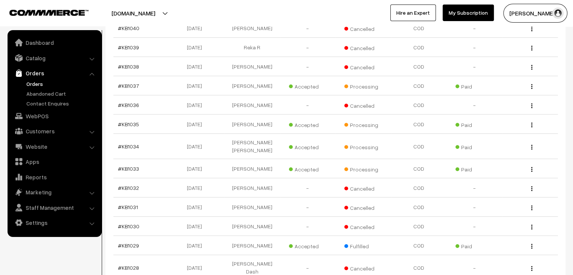
click at [155, 197] on td "#KB1031" at bounding box center [141, 206] width 56 height 19
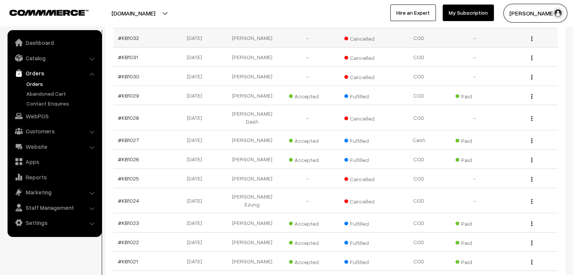
scroll to position [654, 0]
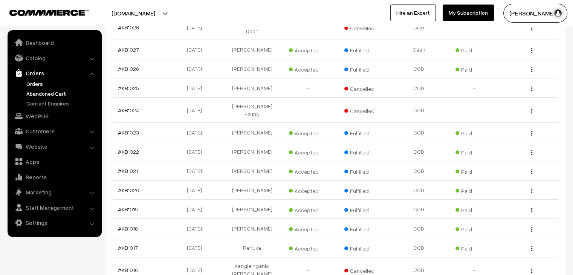
click at [51, 91] on link "Abandoned Cart" at bounding box center [61, 94] width 75 height 8
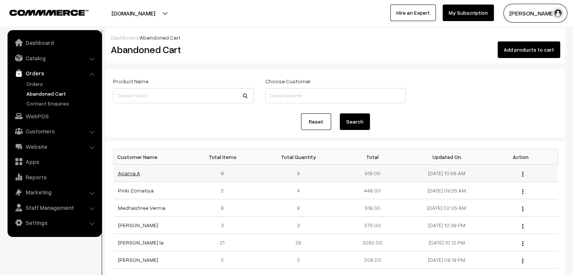
click at [125, 175] on link "Aparna A" at bounding box center [129, 173] width 22 height 6
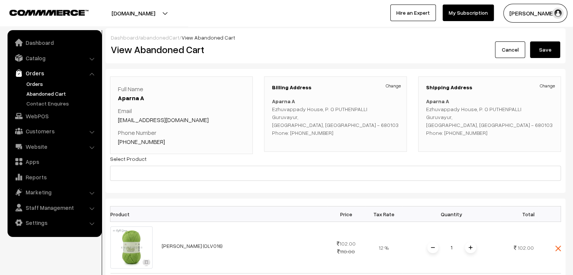
click at [38, 85] on link "Orders" at bounding box center [61, 84] width 75 height 8
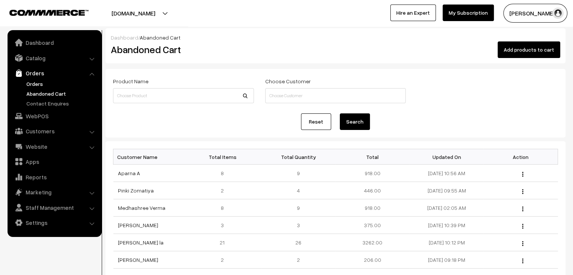
click at [34, 83] on link "Orders" at bounding box center [61, 84] width 75 height 8
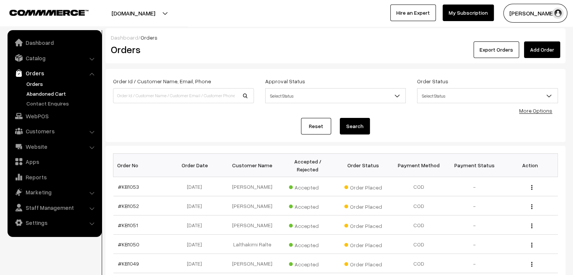
click at [41, 94] on link "Abandoned Cart" at bounding box center [61, 94] width 75 height 8
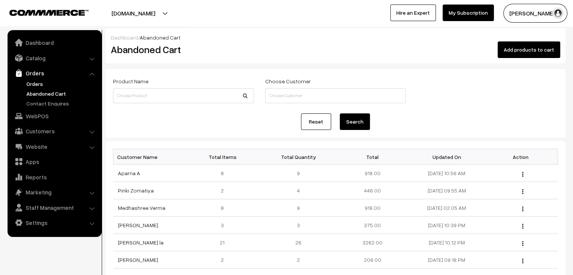
click at [37, 83] on link "Orders" at bounding box center [61, 84] width 75 height 8
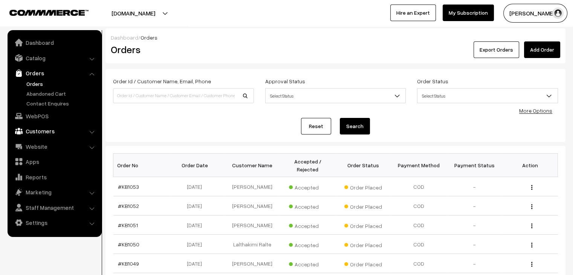
click at [38, 126] on link "Customers" at bounding box center [54, 131] width 90 height 14
click at [32, 113] on link "Customers" at bounding box center [61, 114] width 75 height 8
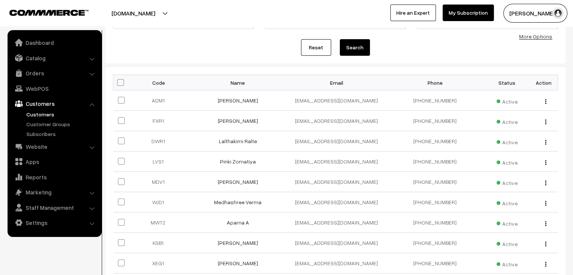
scroll to position [74, 0]
click at [38, 75] on link "Orders" at bounding box center [54, 73] width 90 height 14
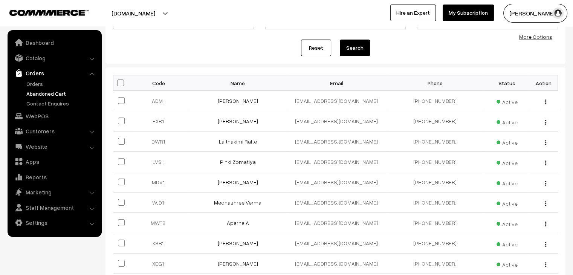
click at [47, 90] on link "Abandoned Cart" at bounding box center [61, 94] width 75 height 8
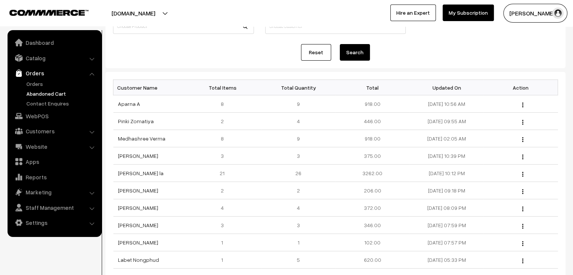
scroll to position [75, 0]
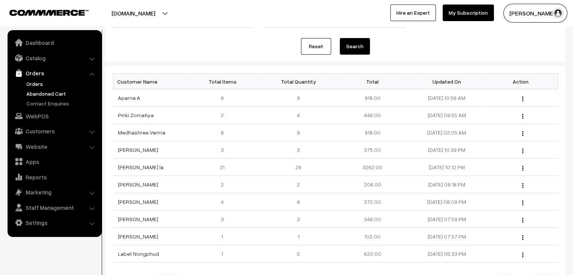
click at [43, 85] on link "Orders" at bounding box center [61, 84] width 75 height 8
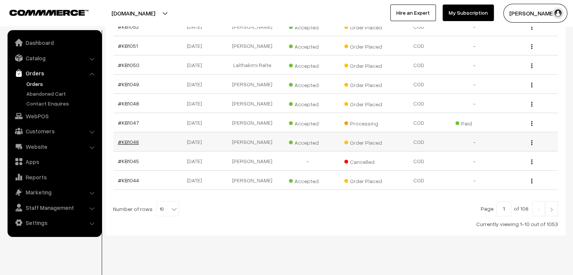
scroll to position [180, 0]
click at [163, 201] on span "10" at bounding box center [168, 208] width 22 height 15
select select "100"
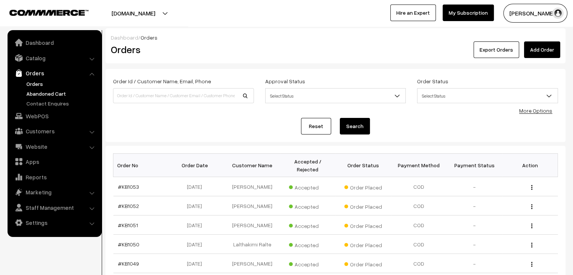
click at [44, 92] on link "Abandoned Cart" at bounding box center [61, 94] width 75 height 8
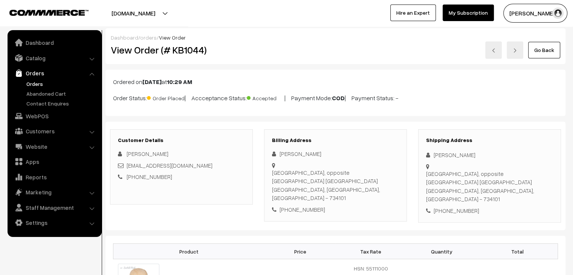
click at [44, 82] on link "Orders" at bounding box center [61, 84] width 75 height 8
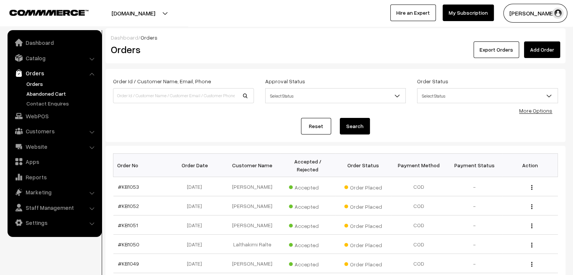
click at [59, 94] on link "Abandoned Cart" at bounding box center [61, 94] width 75 height 8
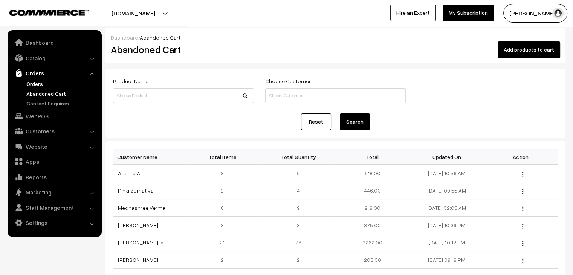
click at [35, 83] on link "Orders" at bounding box center [61, 84] width 75 height 8
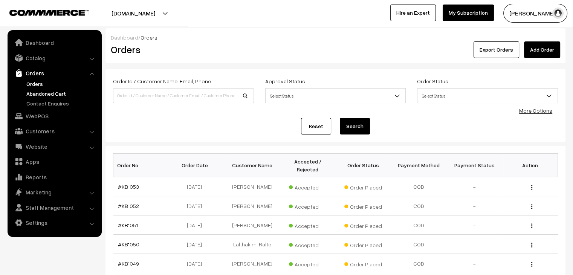
click at [44, 93] on link "Abandoned Cart" at bounding box center [61, 94] width 75 height 8
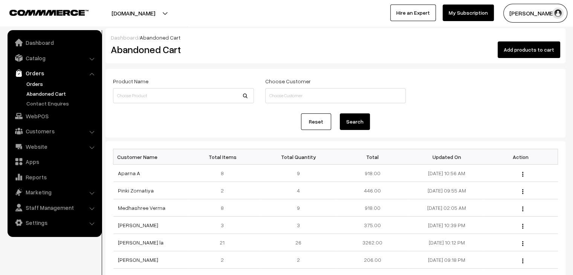
click at [32, 80] on link "Orders" at bounding box center [61, 84] width 75 height 8
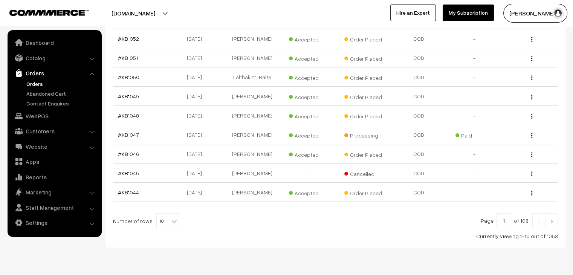
scroll to position [180, 0]
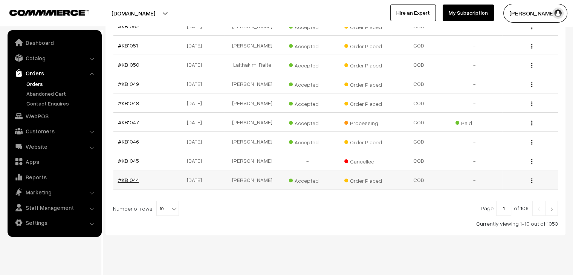
click at [127, 177] on link "#KB1044" at bounding box center [128, 180] width 21 height 6
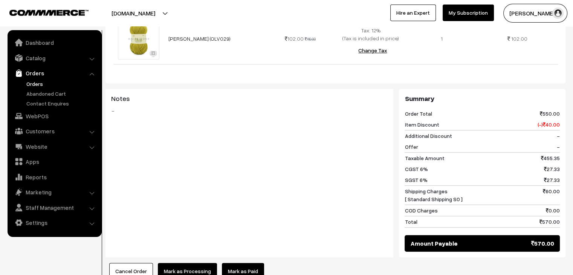
click at [244, 263] on link "Mark as Paid" at bounding box center [243, 271] width 42 height 17
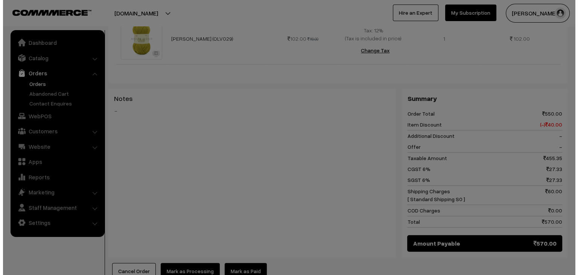
scroll to position [452, 0]
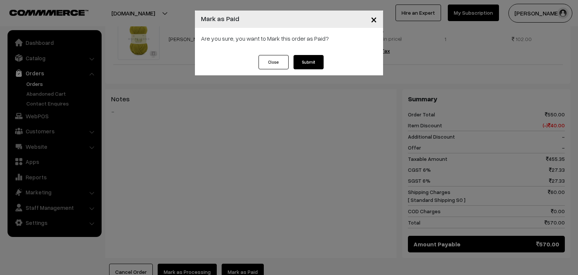
drag, startPoint x: 309, startPoint y: 62, endPoint x: 298, endPoint y: 76, distance: 18.2
click at [309, 62] on button "Submit" at bounding box center [309, 62] width 30 height 14
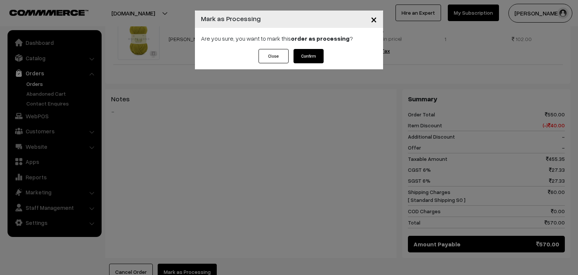
click at [300, 56] on button "Confirm" at bounding box center [309, 56] width 30 height 14
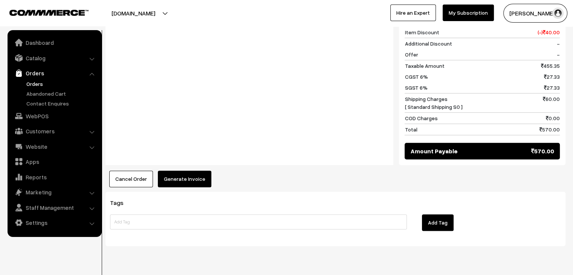
click at [186, 171] on button "Generate Invoice" at bounding box center [184, 179] width 53 height 17
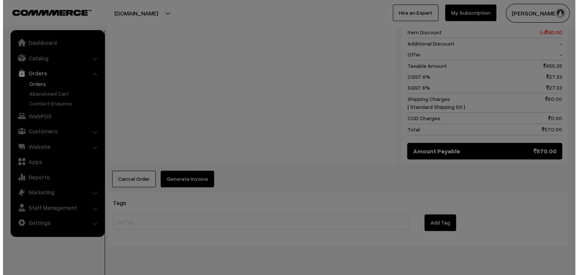
scroll to position [545, 0]
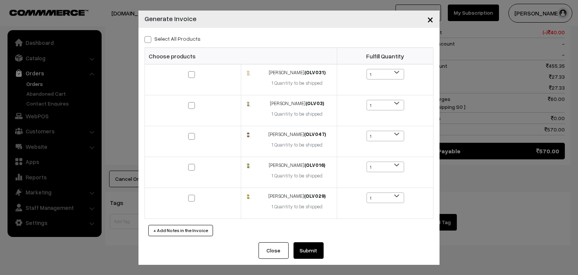
click at [183, 38] on label "Select All Products" at bounding box center [173, 39] width 56 height 8
click at [149, 38] on input "Select All Products" at bounding box center [147, 38] width 5 height 5
checkbox input "true"
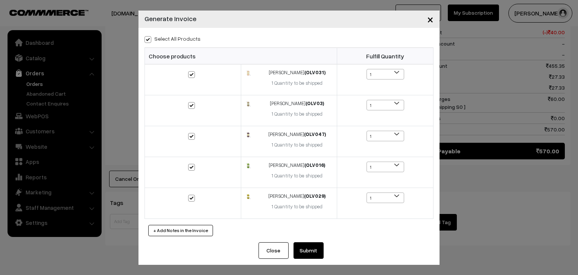
checkbox input "true"
click at [314, 249] on button "Submit" at bounding box center [309, 250] width 30 height 17
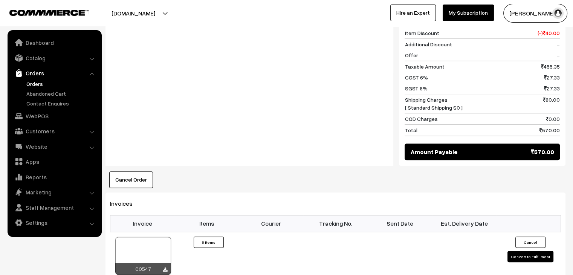
click at [35, 81] on link "Orders" at bounding box center [61, 84] width 75 height 8
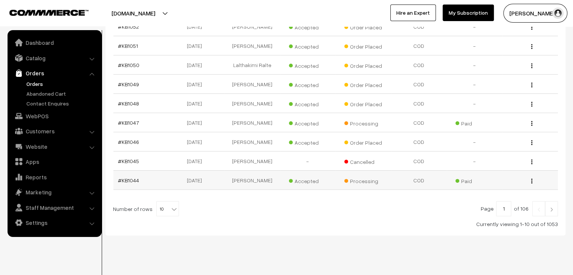
scroll to position [180, 0]
click at [170, 205] on b at bounding box center [174, 209] width 8 height 8
select select "60"
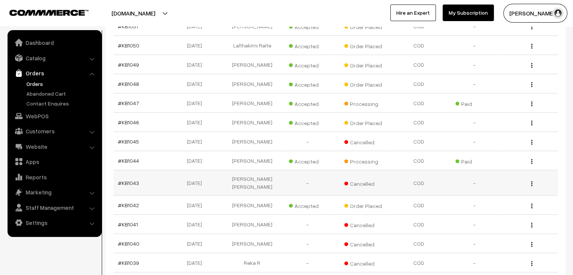
scroll to position [226, 0]
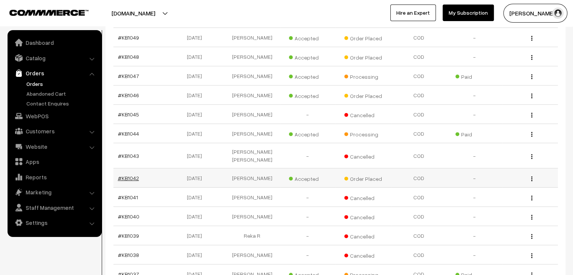
click at [122, 175] on link "#KB1042" at bounding box center [128, 178] width 21 height 6
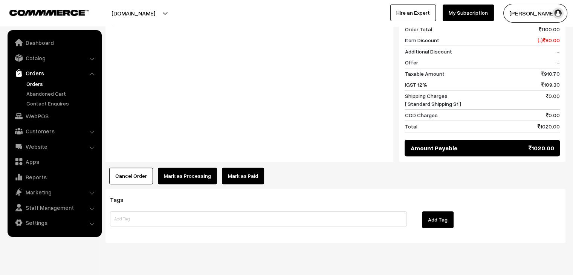
click at [139, 168] on button "Cancel Order" at bounding box center [131, 176] width 44 height 17
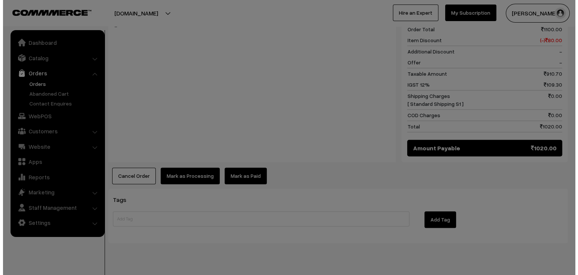
scroll to position [803, 0]
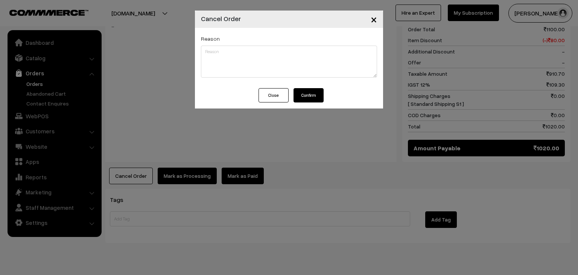
click at [302, 98] on button "Confirm" at bounding box center [309, 95] width 30 height 14
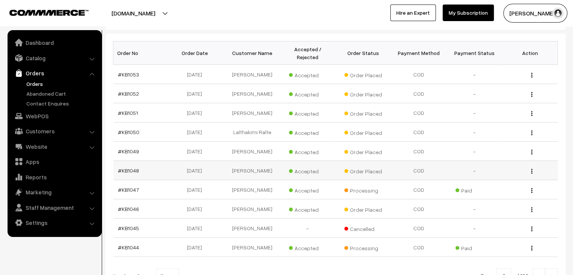
scroll to position [113, 0]
click at [58, 93] on link "Abandoned Cart" at bounding box center [61, 94] width 75 height 8
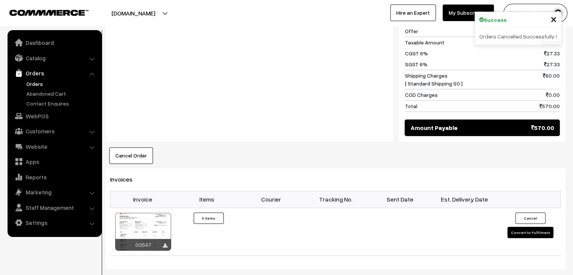
scroll to position [339, 0]
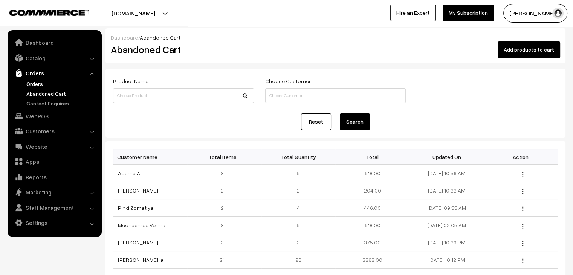
click at [36, 85] on link "Orders" at bounding box center [61, 84] width 75 height 8
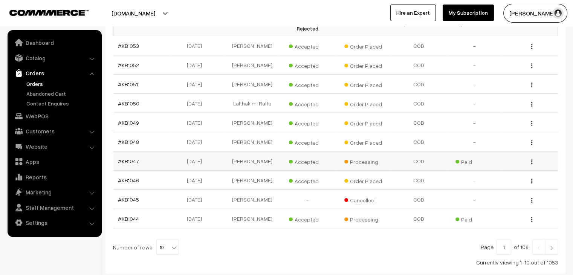
scroll to position [151, 0]
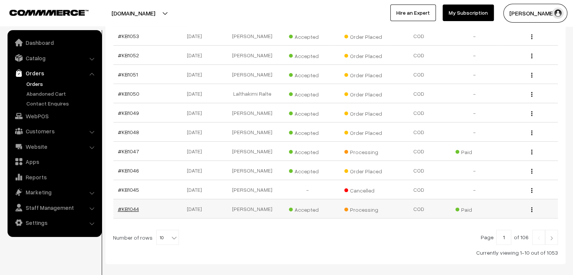
click at [125, 206] on link "#KB1044" at bounding box center [128, 209] width 21 height 6
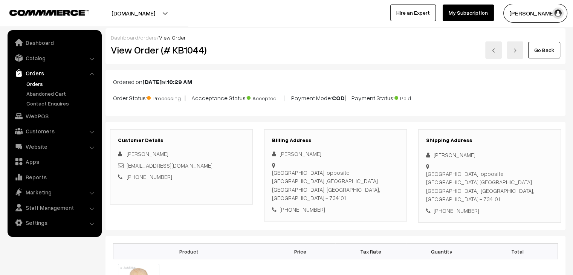
click at [143, 37] on link "orders" at bounding box center [148, 37] width 17 height 6
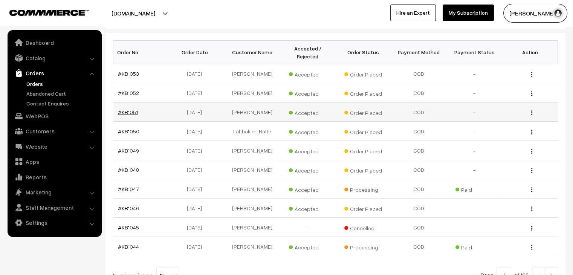
click at [123, 109] on link "#KB1051" at bounding box center [128, 112] width 20 height 6
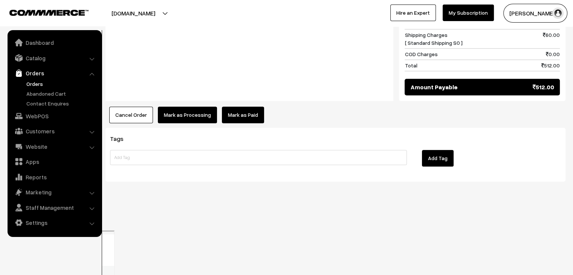
click at [224, 123] on link "Mark as Paid" at bounding box center [243, 115] width 42 height 17
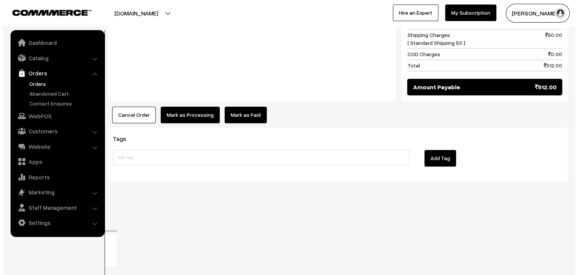
scroll to position [604, 0]
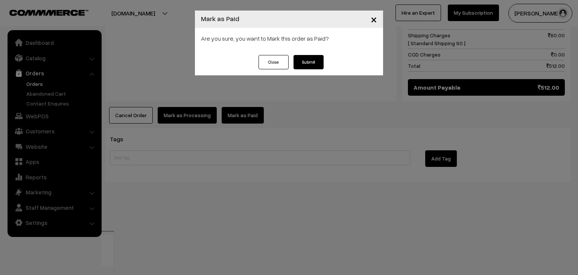
click at [301, 59] on button "Submit" at bounding box center [309, 62] width 30 height 14
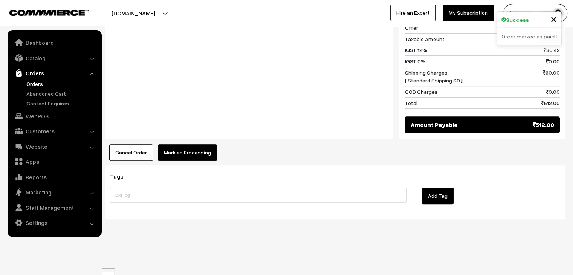
click at [187, 161] on button "Mark as Processing" at bounding box center [187, 152] width 59 height 17
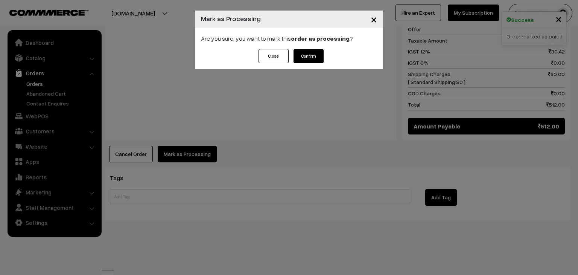
click at [299, 56] on button "Confirm" at bounding box center [309, 56] width 30 height 14
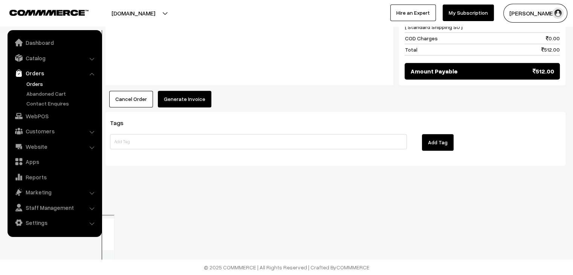
click at [193, 107] on button "Generate Invoice" at bounding box center [184, 99] width 53 height 17
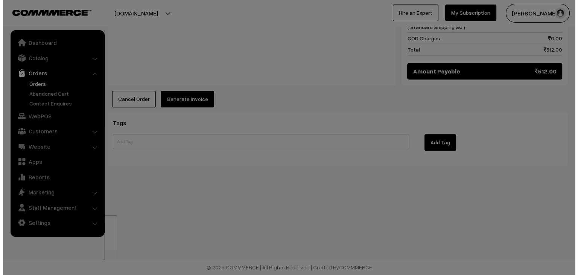
scroll to position [604, 0]
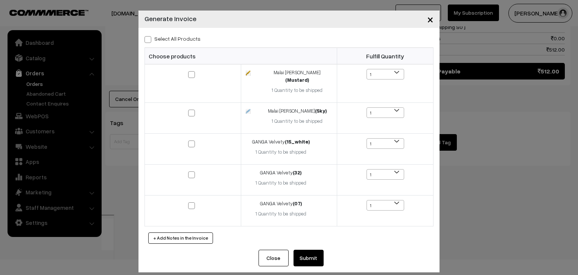
click at [174, 38] on label "Select All Products" at bounding box center [173, 39] width 56 height 8
click at [149, 38] on input "Select All Products" at bounding box center [147, 38] width 5 height 5
checkbox input "true"
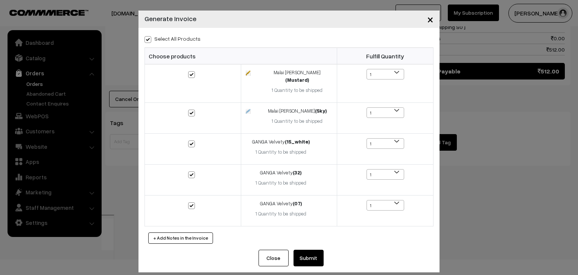
checkbox input "true"
click at [309, 250] on button "Submit" at bounding box center [309, 258] width 30 height 17
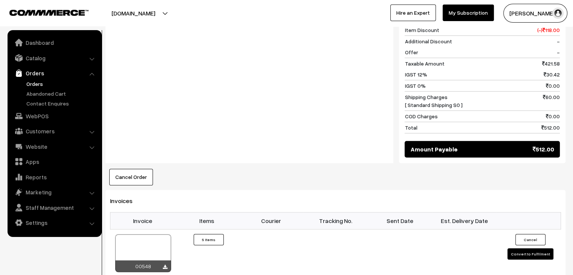
scroll to position [565, 0]
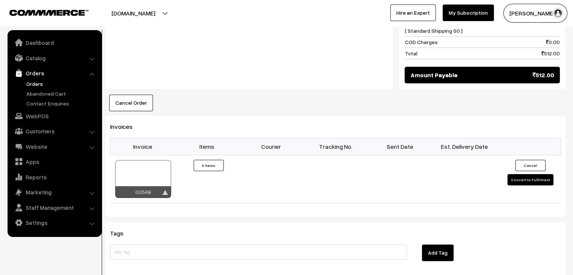
click at [32, 85] on link "Orders" at bounding box center [61, 84] width 75 height 8
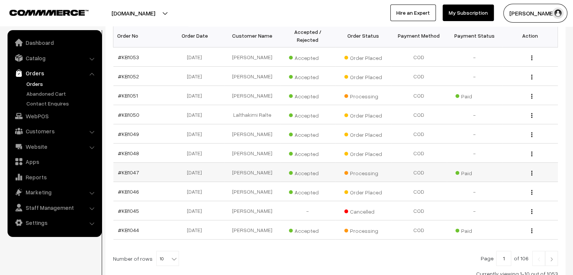
scroll to position [151, 0]
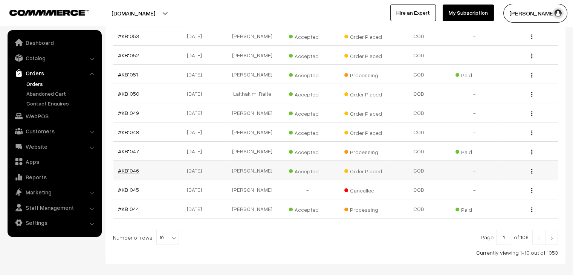
click at [122, 167] on link "#KB1046" at bounding box center [128, 170] width 21 height 6
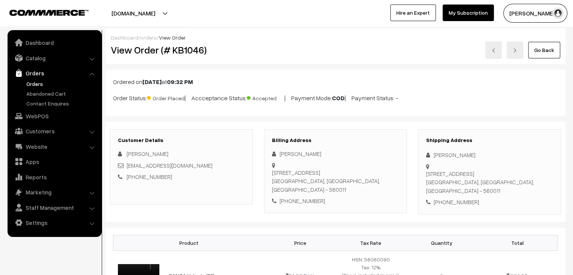
click at [35, 86] on link "Orders" at bounding box center [61, 84] width 75 height 8
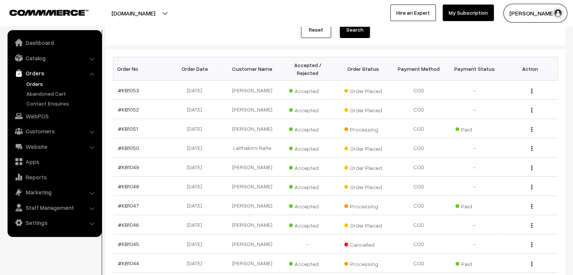
scroll to position [75, 0]
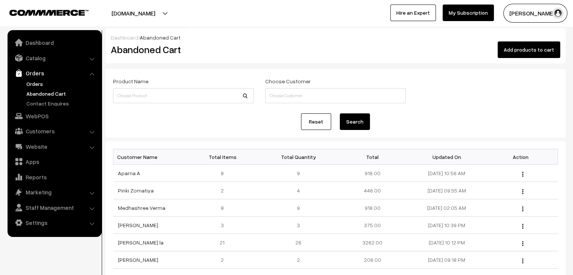
click at [39, 81] on link "Orders" at bounding box center [61, 84] width 75 height 8
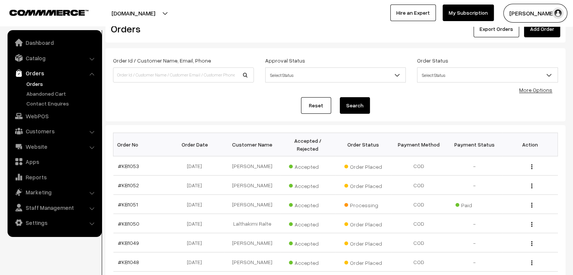
scroll to position [75, 0]
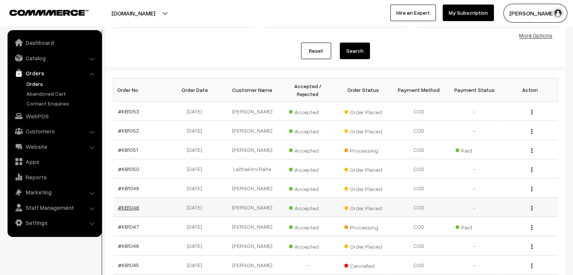
click at [133, 204] on link "#KB1048" at bounding box center [128, 207] width 21 height 6
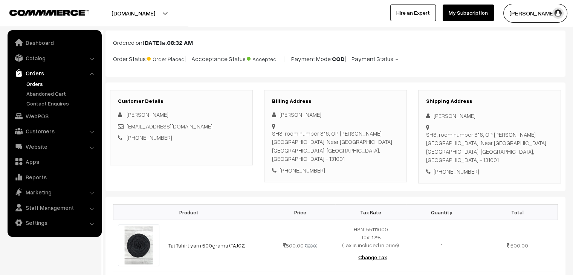
scroll to position [38, 0]
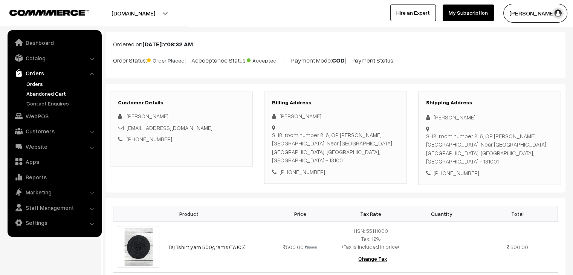
click at [54, 96] on link "Abandoned Cart" at bounding box center [61, 94] width 75 height 8
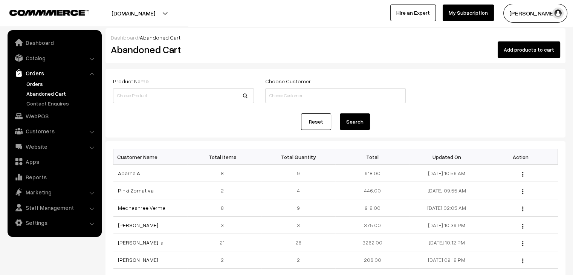
click at [41, 83] on link "Orders" at bounding box center [61, 84] width 75 height 8
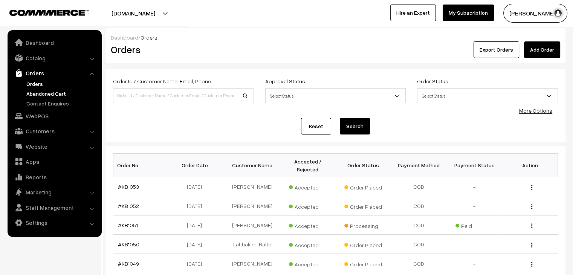
click at [50, 93] on link "Abandoned Cart" at bounding box center [61, 94] width 75 height 8
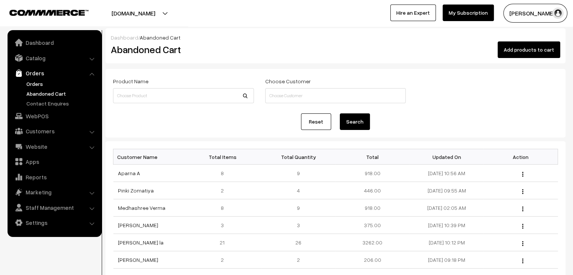
click at [35, 82] on link "Orders" at bounding box center [61, 84] width 75 height 8
click at [45, 85] on link "Orders" at bounding box center [61, 84] width 75 height 8
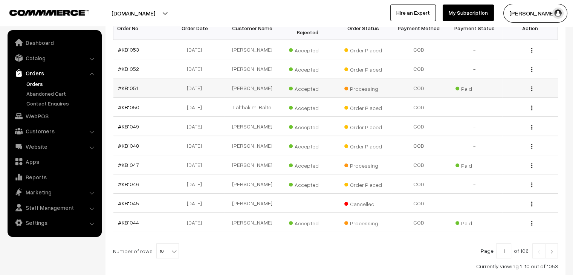
scroll to position [151, 0]
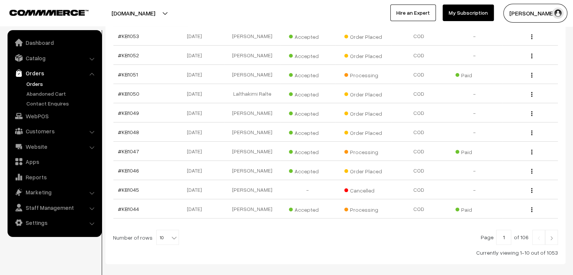
click at [164, 230] on span "10" at bounding box center [168, 237] width 22 height 15
select select "60"
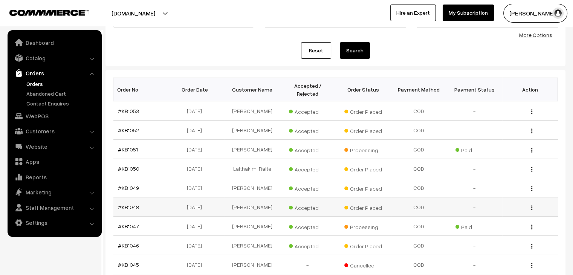
scroll to position [75, 0]
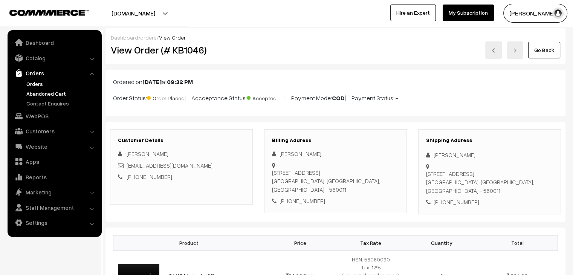
click at [40, 95] on link "Abandoned Cart" at bounding box center [61, 94] width 75 height 8
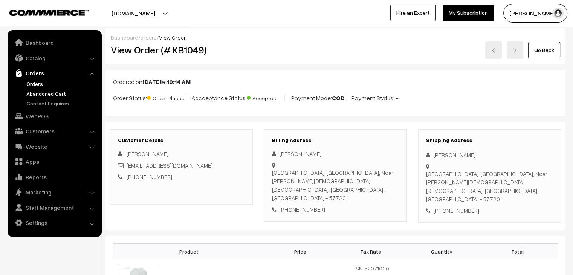
click at [51, 93] on link "Abandoned Cart" at bounding box center [61, 94] width 75 height 8
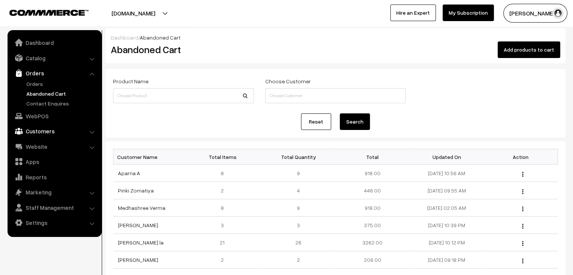
click at [44, 131] on link "Customers" at bounding box center [54, 131] width 90 height 14
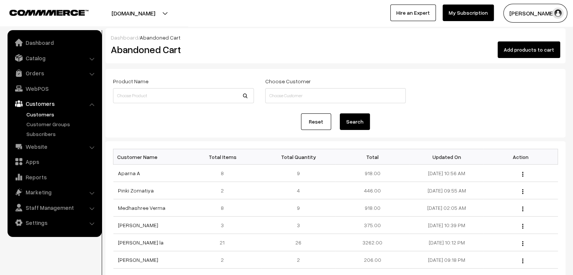
click at [39, 110] on link "Customers" at bounding box center [61, 114] width 75 height 8
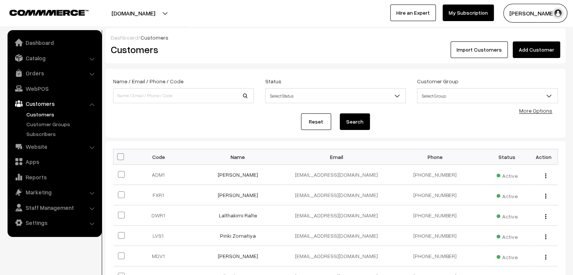
type input "[EMAIL_ADDRESS][DOMAIN_NAME]"
click at [134, 114] on div "Reset Search" at bounding box center [335, 121] width 445 height 17
click at [169, 91] on input at bounding box center [183, 95] width 141 height 15
type input "85276"
click at [340, 113] on button "Search" at bounding box center [355, 121] width 30 height 17
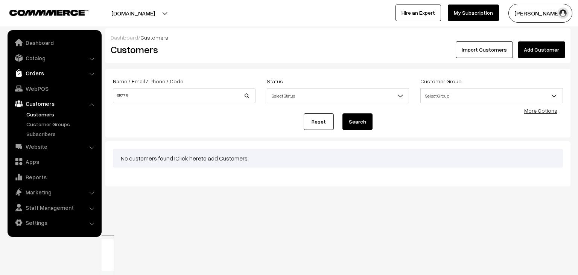
click at [39, 75] on link "Orders" at bounding box center [54, 73] width 90 height 14
click at [44, 91] on link "Abandoned Cart" at bounding box center [61, 94] width 75 height 8
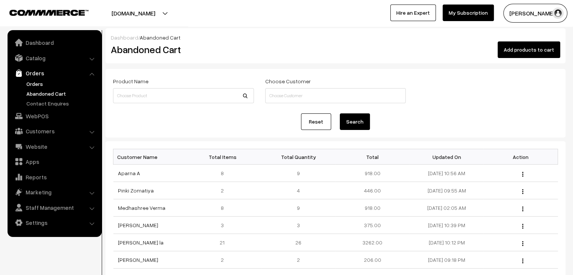
click at [37, 83] on link "Orders" at bounding box center [61, 84] width 75 height 8
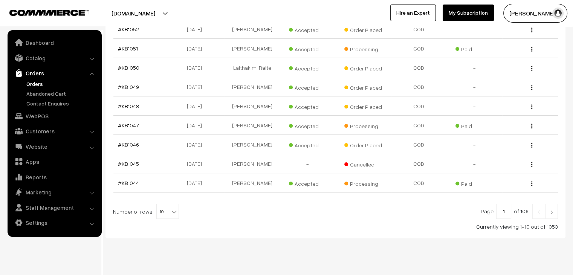
scroll to position [180, 0]
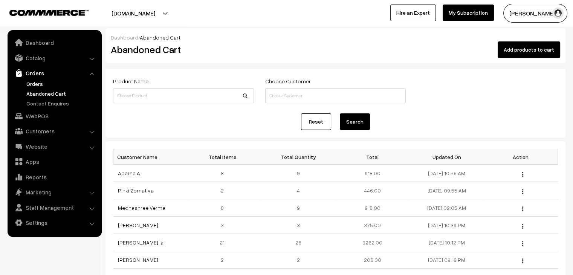
click at [29, 86] on link "Orders" at bounding box center [61, 84] width 75 height 8
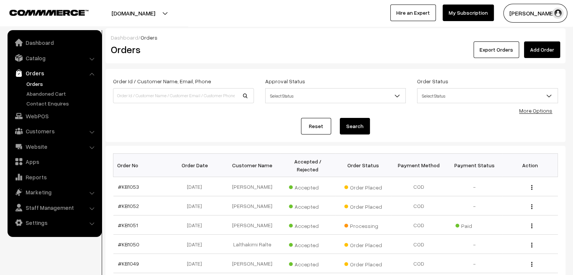
click at [32, 87] on link "Orders" at bounding box center [61, 84] width 75 height 8
click at [30, 95] on link "Abandoned Cart" at bounding box center [61, 94] width 75 height 8
click at [57, 90] on link "Abandoned Cart" at bounding box center [61, 94] width 75 height 8
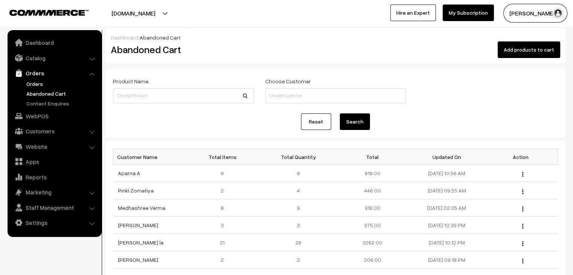
click at [37, 86] on link "Orders" at bounding box center [61, 84] width 75 height 8
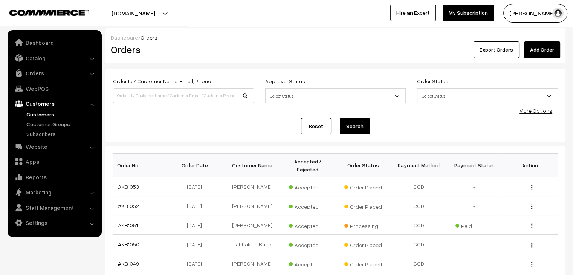
click at [48, 111] on link "Customers" at bounding box center [61, 114] width 75 height 8
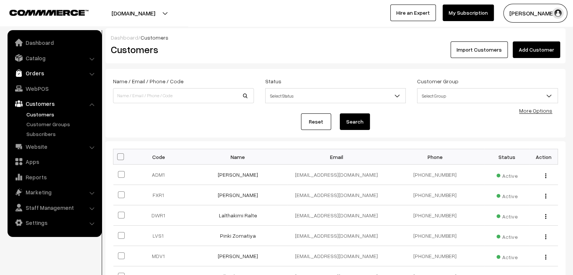
click at [36, 76] on link "Orders" at bounding box center [54, 73] width 90 height 14
click at [42, 85] on link "Orders" at bounding box center [61, 84] width 75 height 8
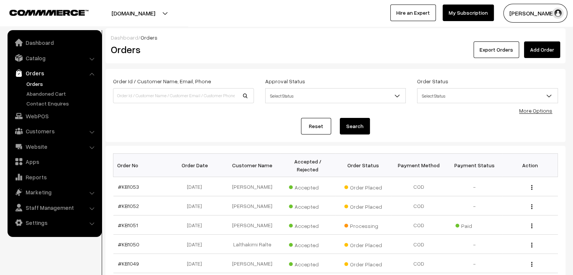
click at [38, 83] on link "Orders" at bounding box center [61, 84] width 75 height 8
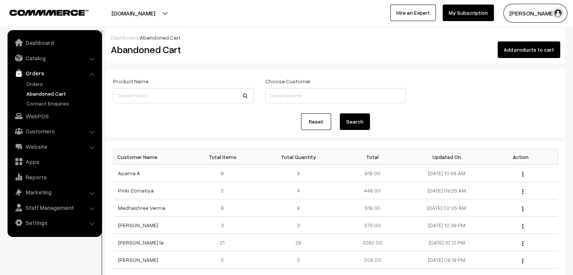
click at [32, 88] on ul "Orders" at bounding box center [54, 93] width 90 height 27
click at [33, 84] on link "Orders" at bounding box center [61, 84] width 75 height 8
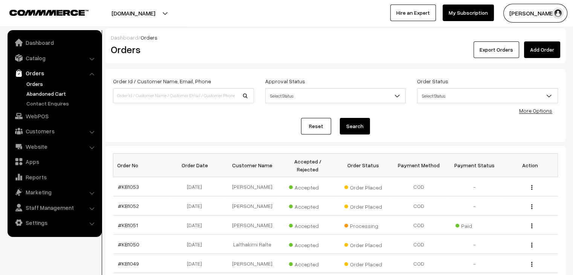
click at [51, 95] on link "Abandoned Cart" at bounding box center [61, 94] width 75 height 8
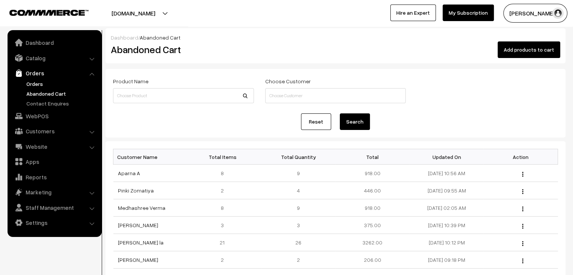
click at [44, 83] on link "Orders" at bounding box center [61, 84] width 75 height 8
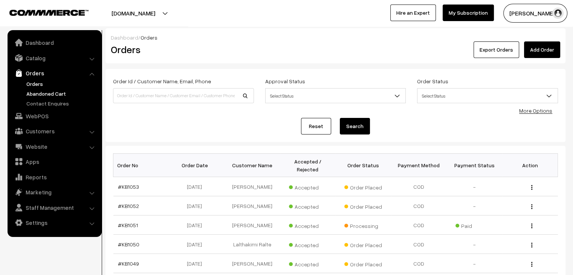
click at [41, 92] on link "Abandoned Cart" at bounding box center [61, 94] width 75 height 8
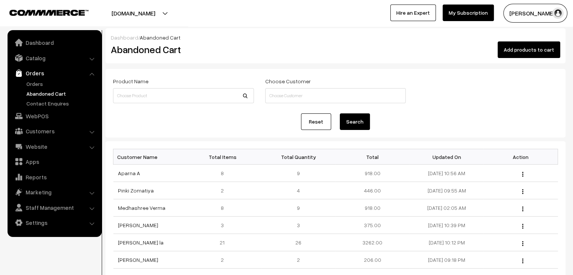
click at [37, 83] on link "Orders" at bounding box center [61, 84] width 75 height 8
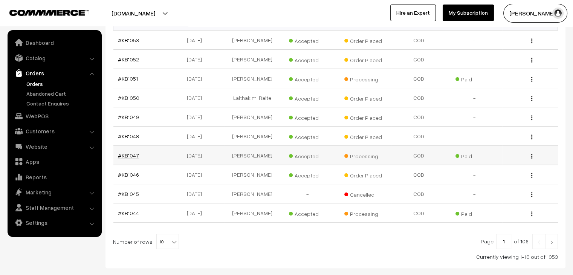
scroll to position [151, 0]
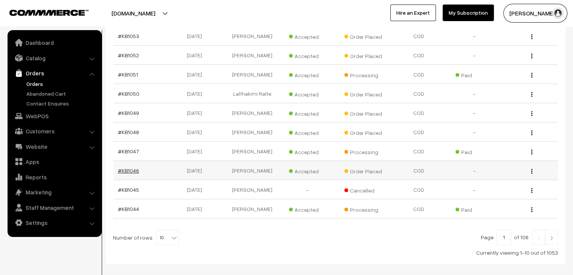
click at [122, 167] on link "#KB1046" at bounding box center [128, 170] width 21 height 6
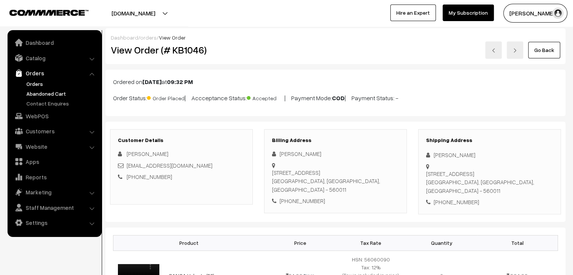
click at [55, 92] on link "Abandoned Cart" at bounding box center [61, 94] width 75 height 8
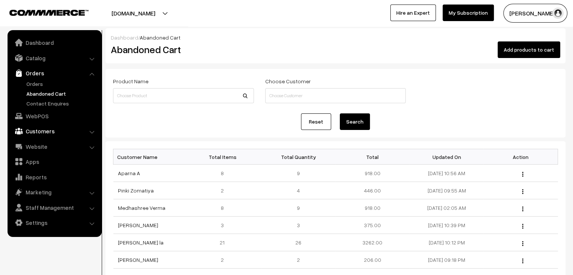
drag, startPoint x: 0, startPoint y: 0, endPoint x: 44, endPoint y: 133, distance: 139.5
click at [44, 133] on link "Customers" at bounding box center [54, 131] width 90 height 14
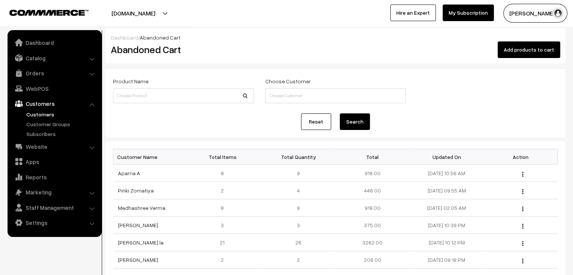
click at [42, 116] on link "Customers" at bounding box center [61, 114] width 75 height 8
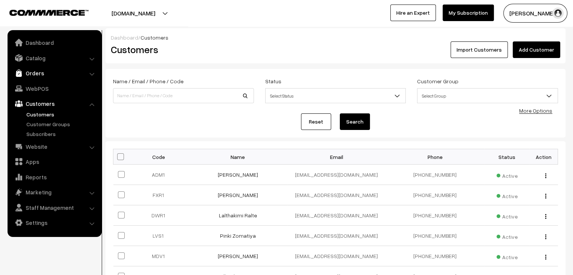
click at [36, 78] on link "Orders" at bounding box center [54, 73] width 90 height 14
click at [44, 92] on link "Abandoned Cart" at bounding box center [61, 94] width 75 height 8
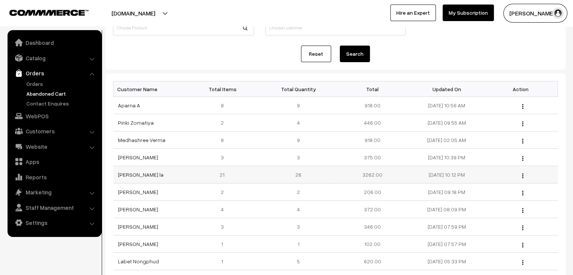
scroll to position [75, 0]
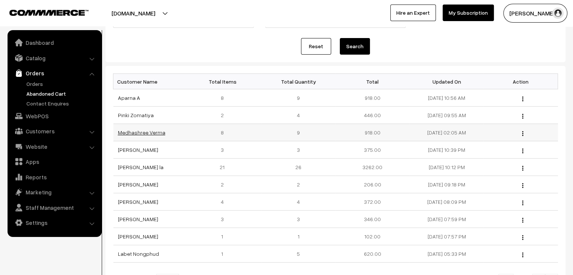
click at [143, 133] on link "Medhashree Verma" at bounding box center [141, 132] width 47 height 6
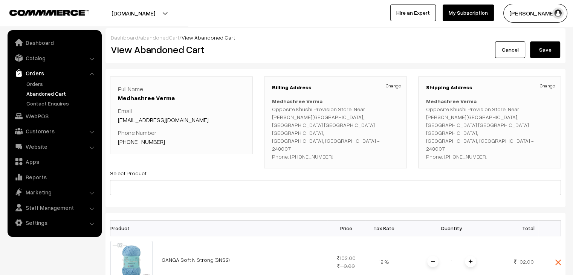
click at [158, 39] on link "abandonedCart" at bounding box center [159, 37] width 39 height 6
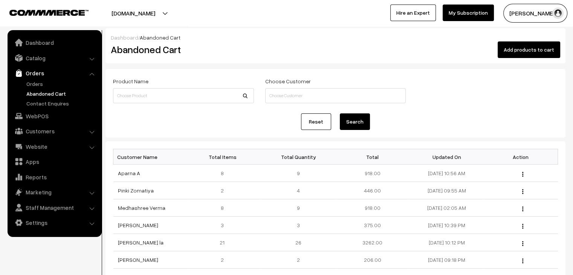
click at [32, 76] on link "Orders" at bounding box center [54, 73] width 90 height 14
click at [33, 82] on link "Orders" at bounding box center [61, 84] width 75 height 8
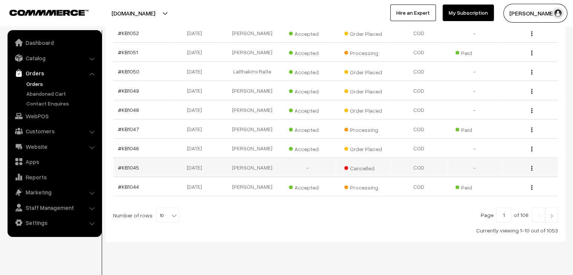
scroll to position [180, 0]
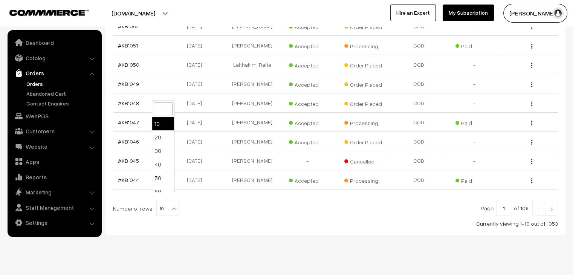
click at [169, 206] on span "10" at bounding box center [168, 208] width 22 height 15
select select "90"
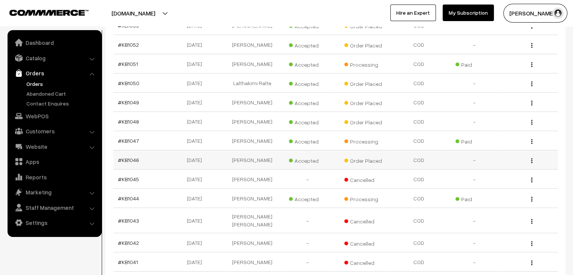
scroll to position [160, 0]
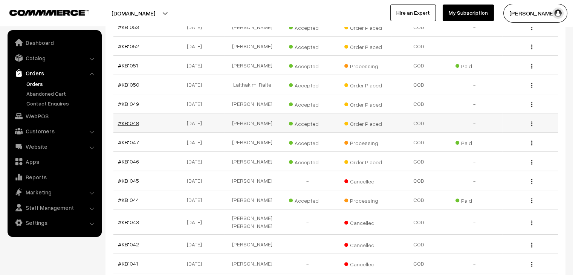
click at [124, 120] on link "#KB1048" at bounding box center [128, 123] width 21 height 6
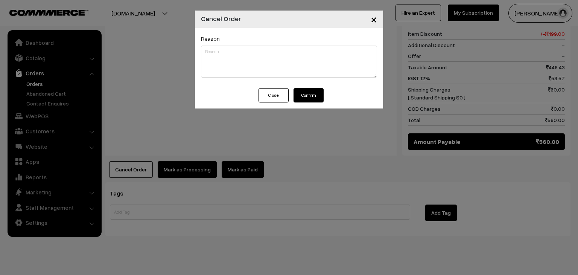
drag, startPoint x: 319, startPoint y: 90, endPoint x: 315, endPoint y: 93, distance: 5.3
click at [319, 90] on button "Confirm" at bounding box center [309, 95] width 30 height 14
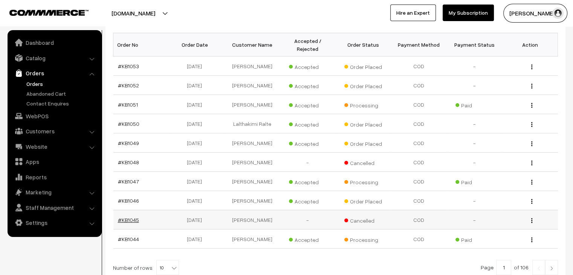
scroll to position [104, 0]
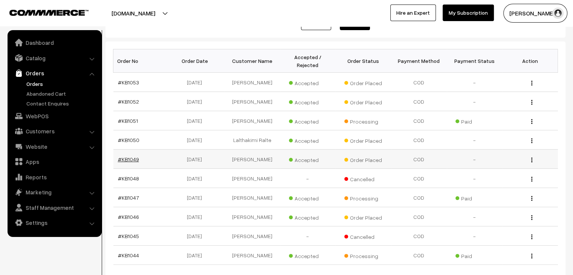
click at [127, 156] on link "#KB1049" at bounding box center [128, 159] width 21 height 6
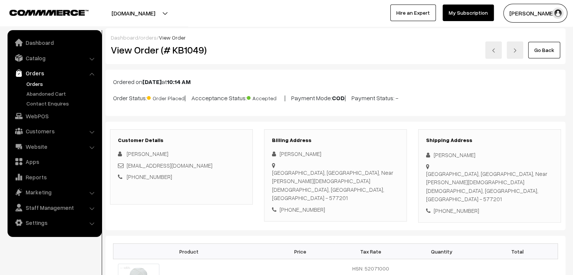
click at [143, 37] on link "orders" at bounding box center [148, 37] width 17 height 6
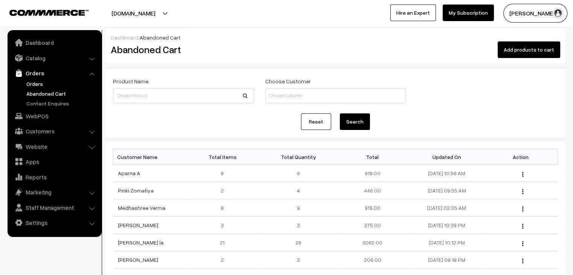
click at [33, 83] on link "Orders" at bounding box center [61, 84] width 75 height 8
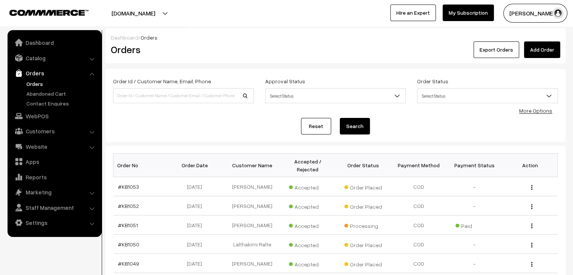
click at [23, 95] on ul "Orders" at bounding box center [54, 93] width 90 height 27
click at [27, 92] on link "Abandoned Cart" at bounding box center [61, 94] width 75 height 8
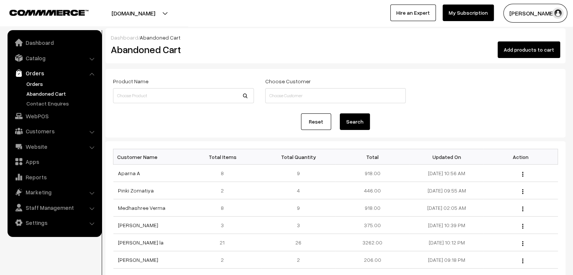
click at [44, 85] on link "Orders" at bounding box center [61, 84] width 75 height 8
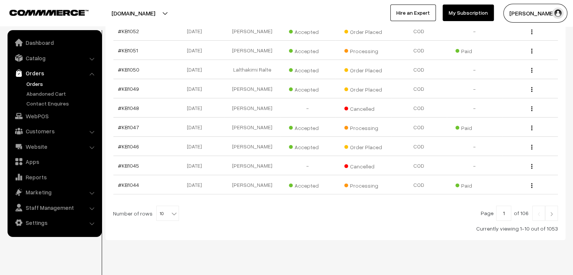
scroll to position [180, 0]
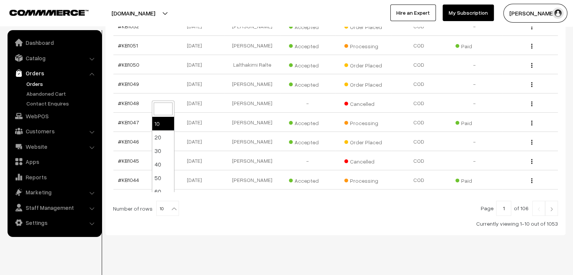
click at [160, 201] on span "10" at bounding box center [168, 208] width 22 height 15
select select "60"
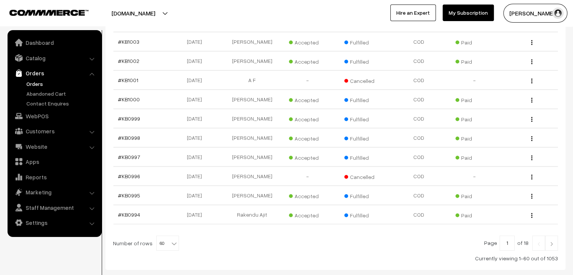
scroll to position [1142, 0]
click at [159, 235] on span "60" at bounding box center [168, 242] width 22 height 15
select select "100"
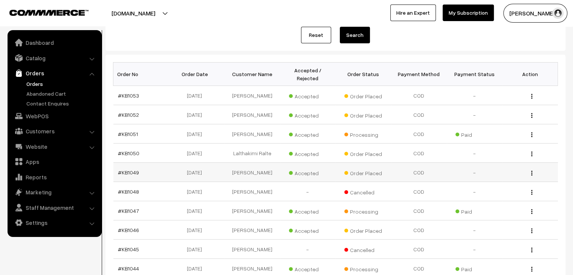
scroll to position [75, 0]
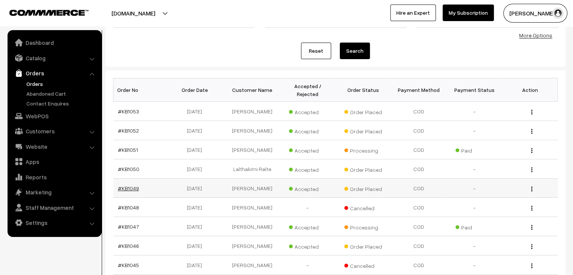
click at [129, 185] on link "#KB1049" at bounding box center [128, 188] width 21 height 6
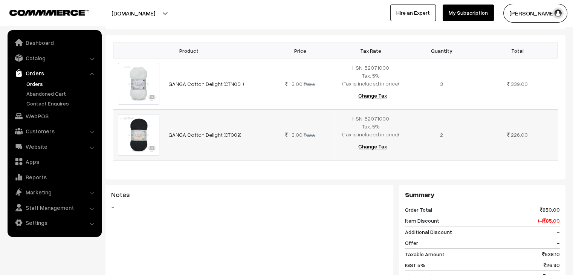
scroll to position [210, 0]
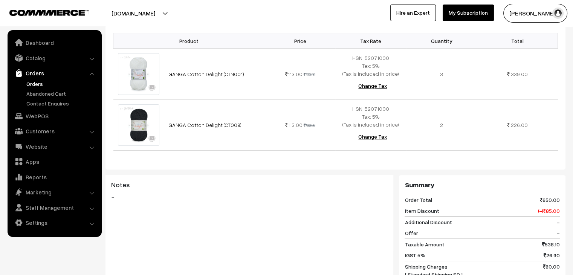
click at [30, 85] on link "Orders" at bounding box center [61, 84] width 75 height 8
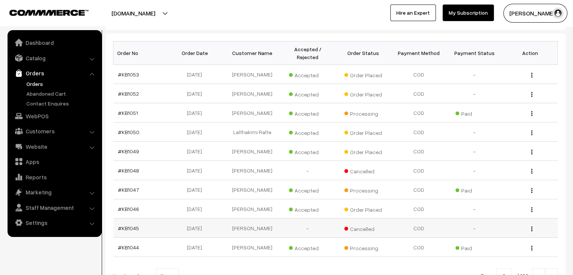
scroll to position [113, 0]
click at [126, 148] on link "#KB1049" at bounding box center [128, 151] width 21 height 6
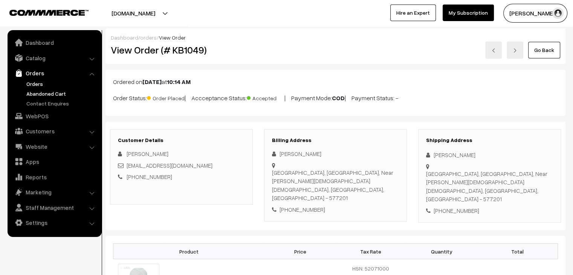
click at [50, 93] on link "Abandoned Cart" at bounding box center [61, 94] width 75 height 8
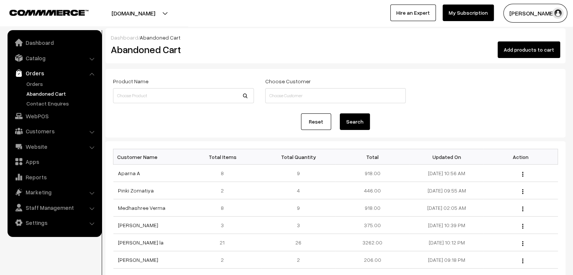
click at [37, 76] on link "Orders" at bounding box center [54, 73] width 90 height 14
click at [34, 88] on ul "Orders" at bounding box center [54, 93] width 90 height 27
click at [32, 85] on link "Orders" at bounding box center [61, 84] width 75 height 8
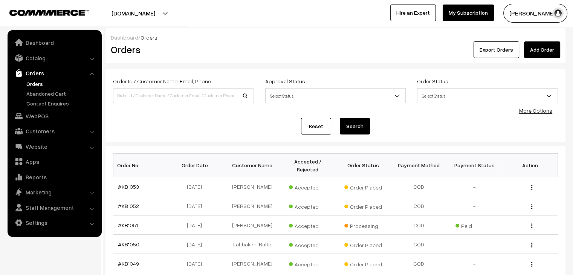
click at [39, 82] on link "Orders" at bounding box center [61, 84] width 75 height 8
click at [38, 84] on link "Orders" at bounding box center [61, 84] width 75 height 8
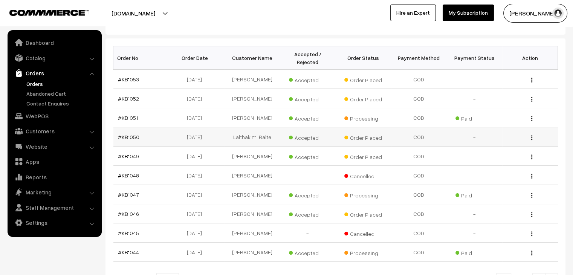
scroll to position [113, 0]
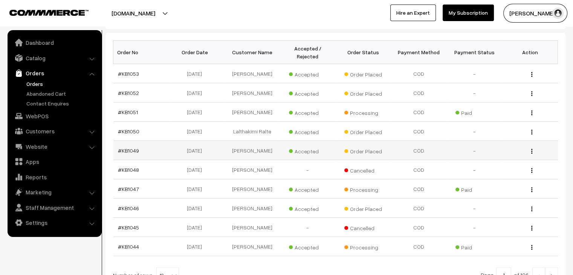
click at [131, 145] on td "#KB1049" at bounding box center [141, 150] width 56 height 19
click at [132, 147] on link "#KB1049" at bounding box center [128, 150] width 21 height 6
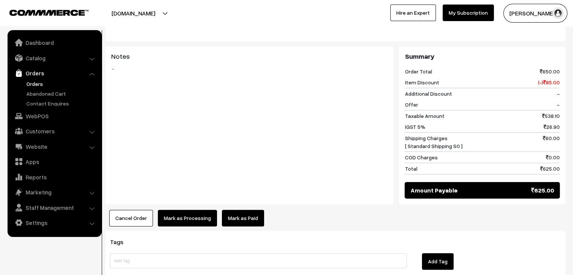
click at [234, 210] on link "Mark as Paid" at bounding box center [243, 218] width 42 height 17
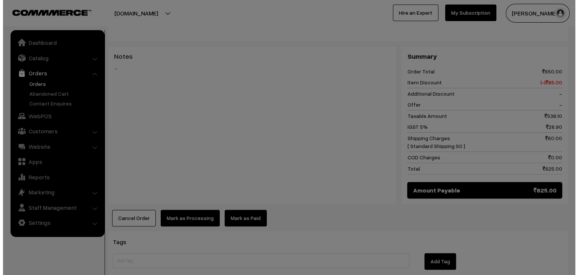
scroll to position [339, 0]
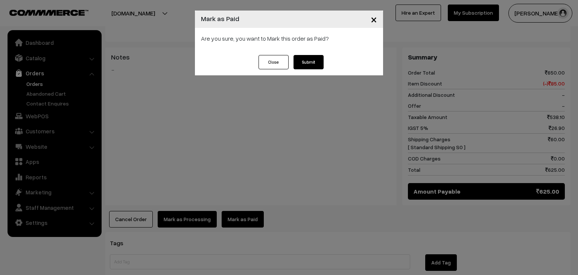
click at [300, 62] on button "Submit" at bounding box center [309, 62] width 30 height 14
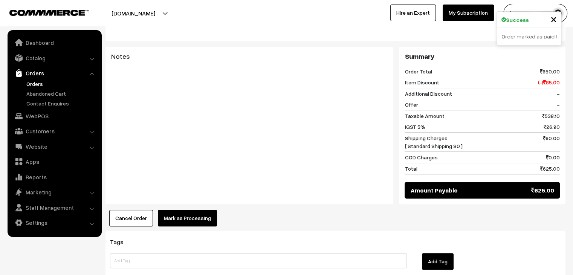
click at [196, 210] on button "Mark as Processing" at bounding box center [187, 218] width 59 height 17
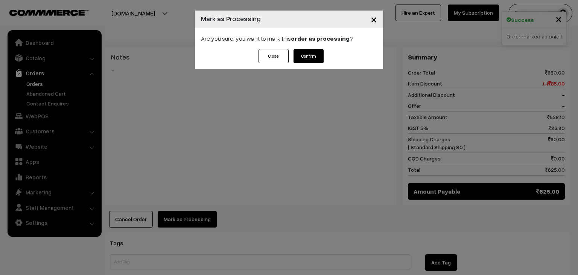
click at [312, 56] on button "Confirm" at bounding box center [309, 56] width 30 height 14
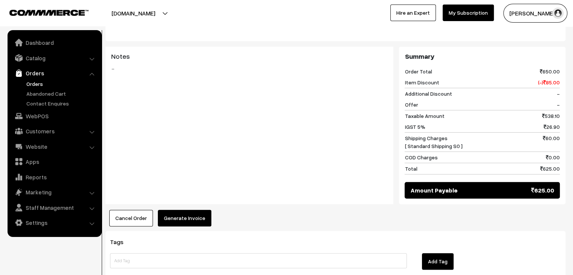
click at [193, 210] on button "Generate Invoice" at bounding box center [184, 218] width 53 height 17
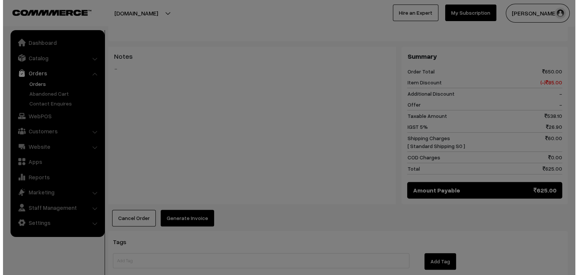
scroll to position [339, 0]
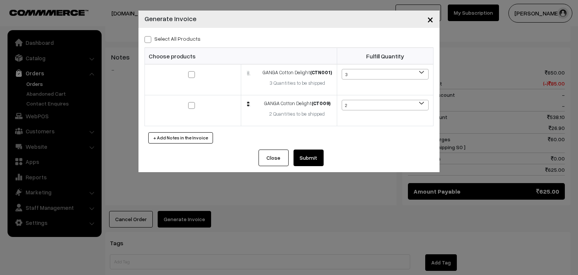
click at [185, 39] on label "Select All Products" at bounding box center [173, 39] width 56 height 8
click at [149, 39] on input "Select All Products" at bounding box center [147, 38] width 5 height 5
checkbox input "true"
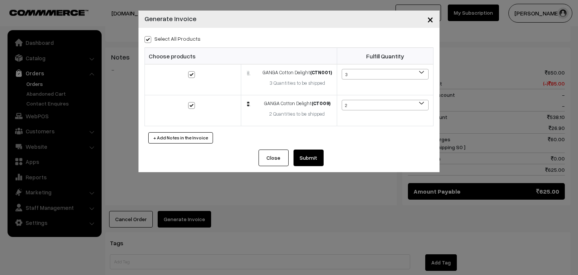
click at [304, 156] on button "Submit" at bounding box center [309, 157] width 30 height 17
